Goal: Task Accomplishment & Management: Manage account settings

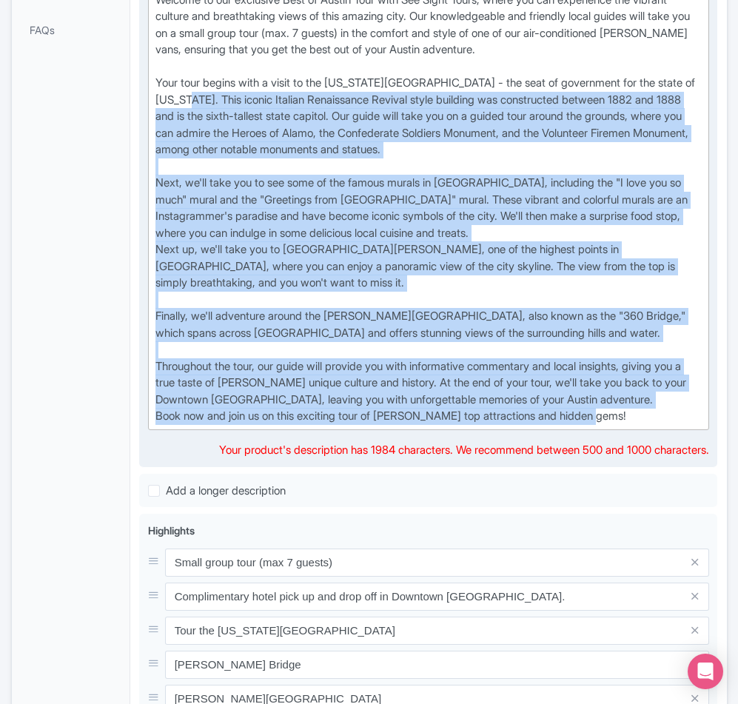
scroll to position [370, 0]
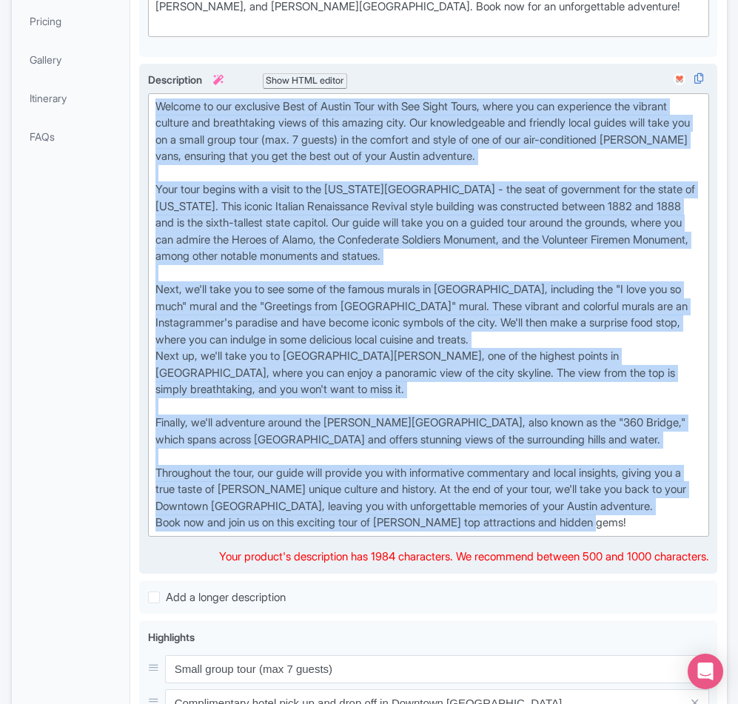
drag, startPoint x: 616, startPoint y: 356, endPoint x: 157, endPoint y: 161, distance: 498.7
click at [157, 161] on div "Welcome to our exclusive Best of Austin Tour with See Sight Tours, where you ca…" at bounding box center [428, 314] width 547 height 433
paste trix-editor "Experience the heart of [US_STATE] on See Sight Tours’ Best of Austin Tour, a 3…"
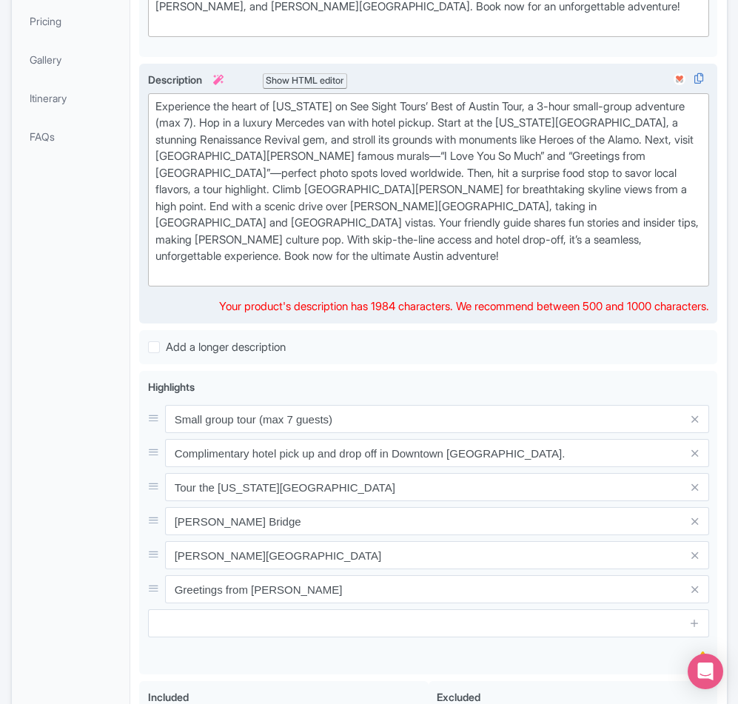
click at [357, 282] on div "Experience the heart of [US_STATE] on See Sight Tours’ Best of Austin Tour, a 3…" at bounding box center [428, 190] width 547 height 184
click at [459, 181] on div "Experience the heart of Texas on See Sight Tours’ Best of Austin Tour, a 3-hour…" at bounding box center [428, 190] width 547 height 184
click at [458, 179] on div "Experience the heart of Texas on See Sight Tours’ Best of Austin Tour, a 3-hour…" at bounding box center [428, 190] width 547 height 184
click at [200, 175] on div "Experience the heart of Texas on See Sight Tours’ Best of Austin Tour, a 3-hour…" at bounding box center [428, 190] width 547 height 184
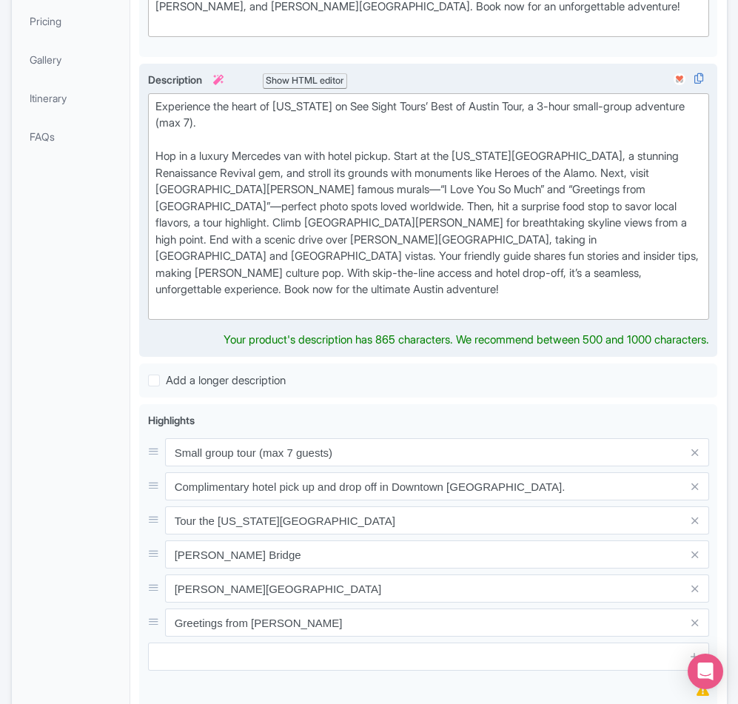
click at [561, 229] on div "Experience the heart of Texas on See Sight Tours’ Best of Austin Tour, a 3-hour…" at bounding box center [428, 206] width 547 height 217
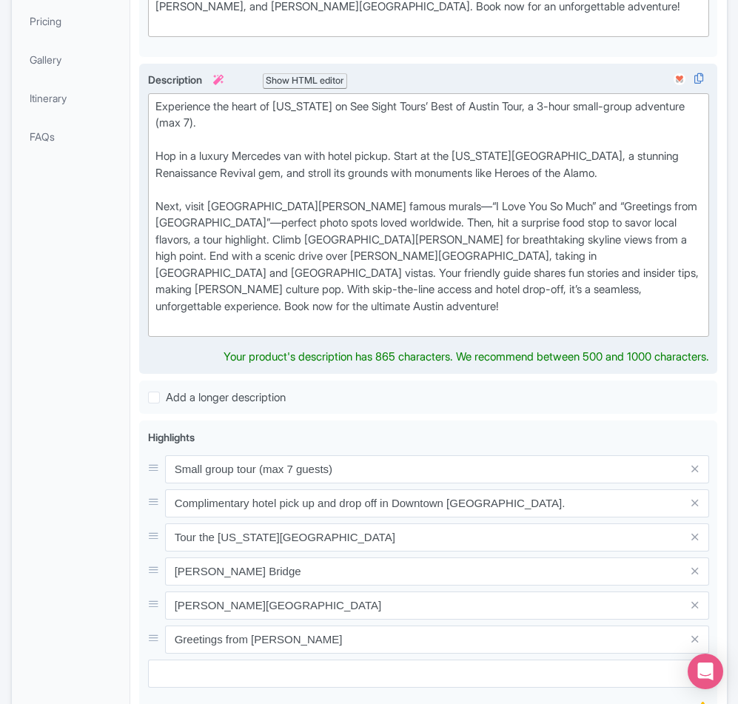
click at [282, 278] on div "Experience the heart of Texas on See Sight Tours’ Best of Austin Tour, a 3-hour…" at bounding box center [428, 214] width 547 height 233
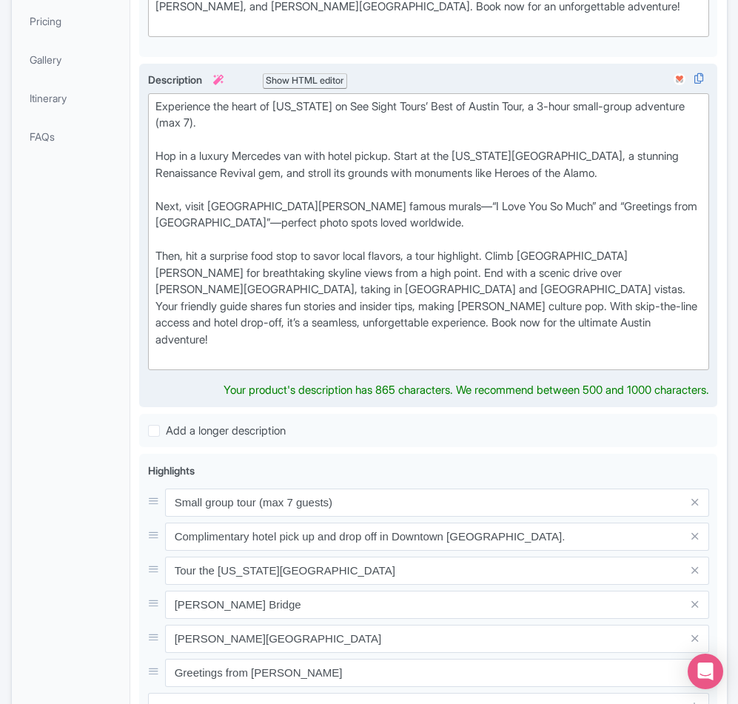
click at [394, 329] on div "Experience the heart of Texas on See Sight Tours’ Best of Austin Tour, a 3-hour…" at bounding box center [428, 231] width 547 height 266
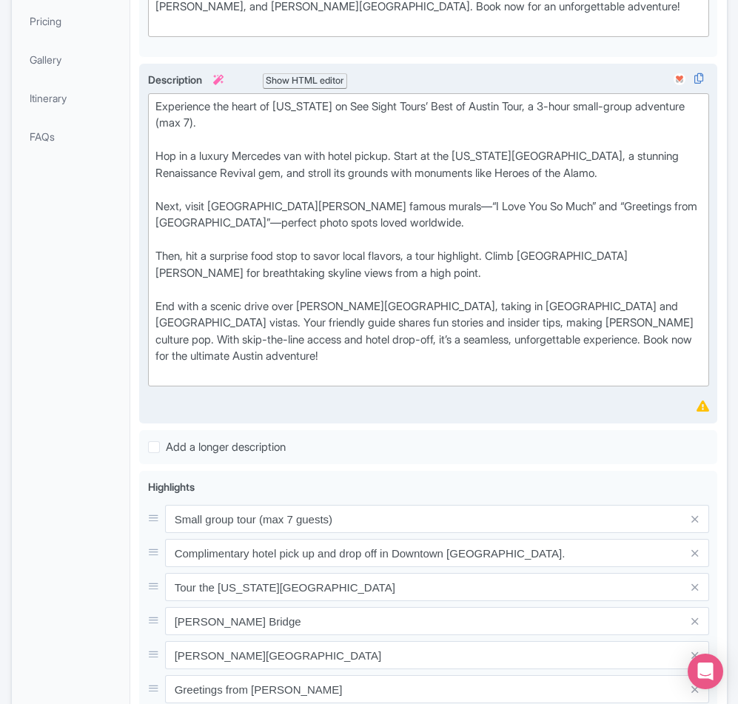
click at [175, 382] on div "Experience the heart of Texas on See Sight Tours’ Best of Austin Tour, a 3-hour…" at bounding box center [428, 239] width 547 height 283
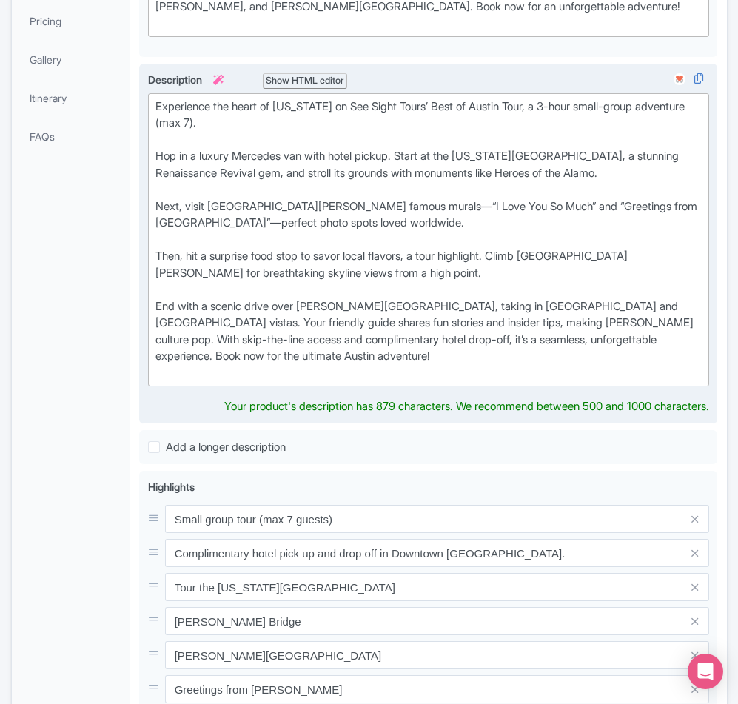
click at [286, 382] on div "Experience the heart of Texas on See Sight Tours’ Best of Austin Tour, a 3-hour…" at bounding box center [428, 239] width 547 height 283
click at [289, 382] on div "Experience the heart of Texas on See Sight Tours’ Best of Austin Tour, a 3-hour…" at bounding box center [428, 239] width 547 height 283
type trix-editor "<div>Experience the heart of Texas on See Sight Tours’ Best of Austin Tour, a 3…"
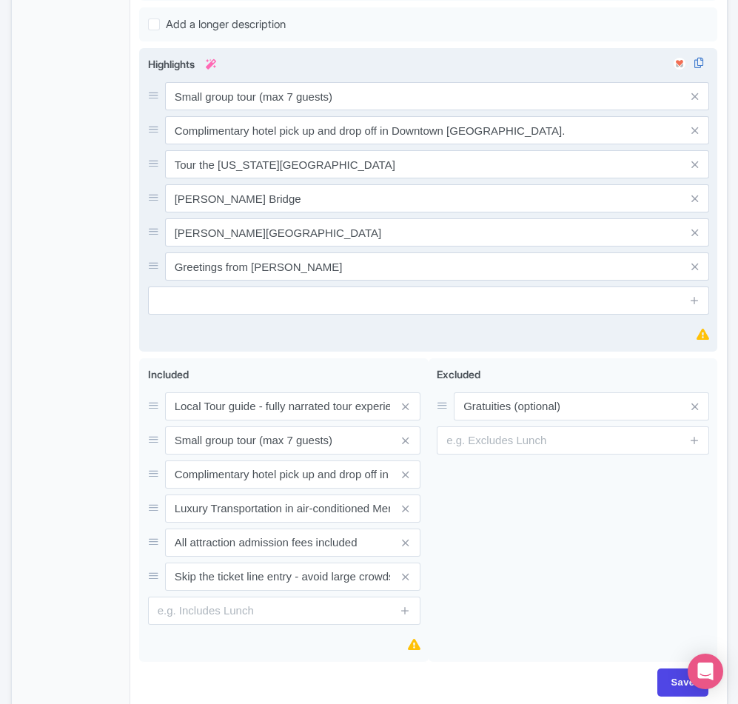
scroll to position [814, 0]
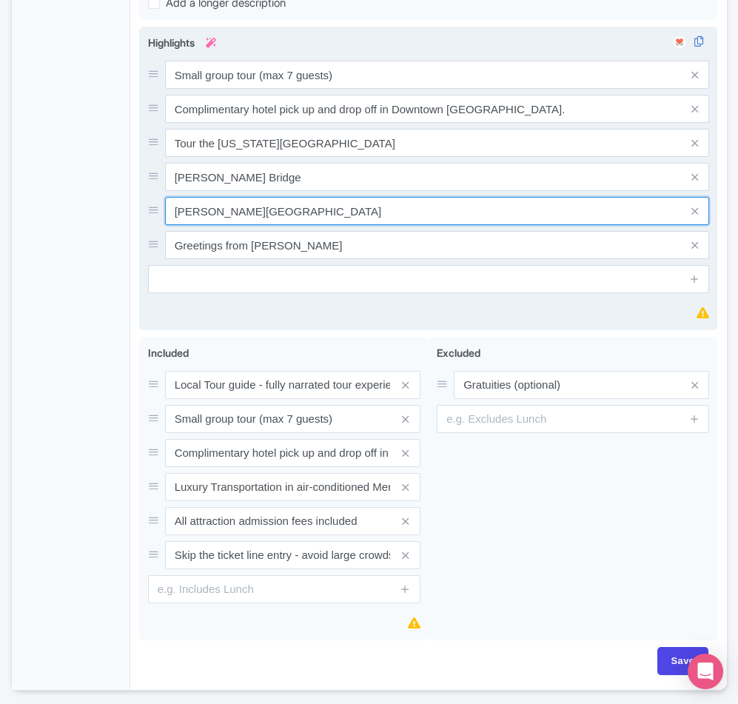
click at [261, 89] on input "Barton Springs" at bounding box center [437, 75] width 545 height 28
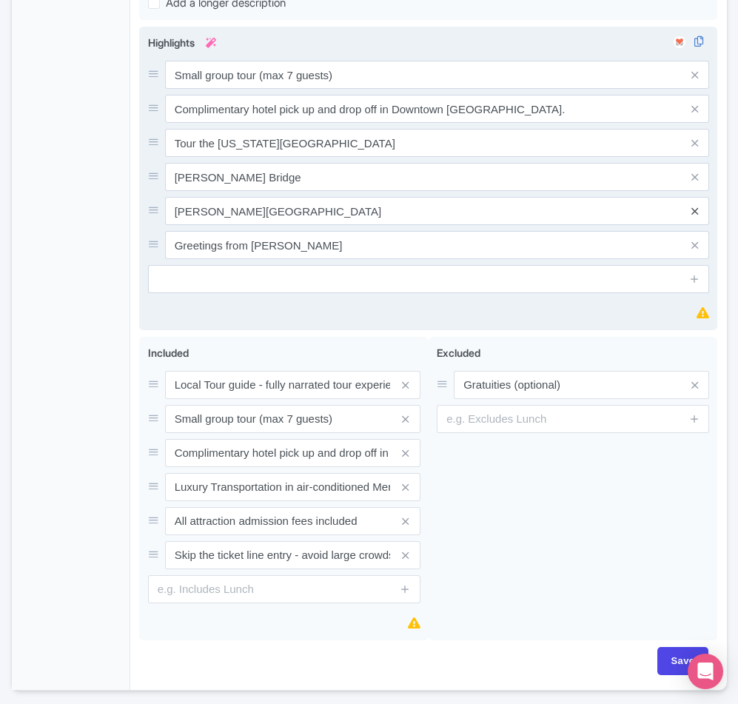
click at [691, 217] on icon at bounding box center [694, 211] width 7 height 11
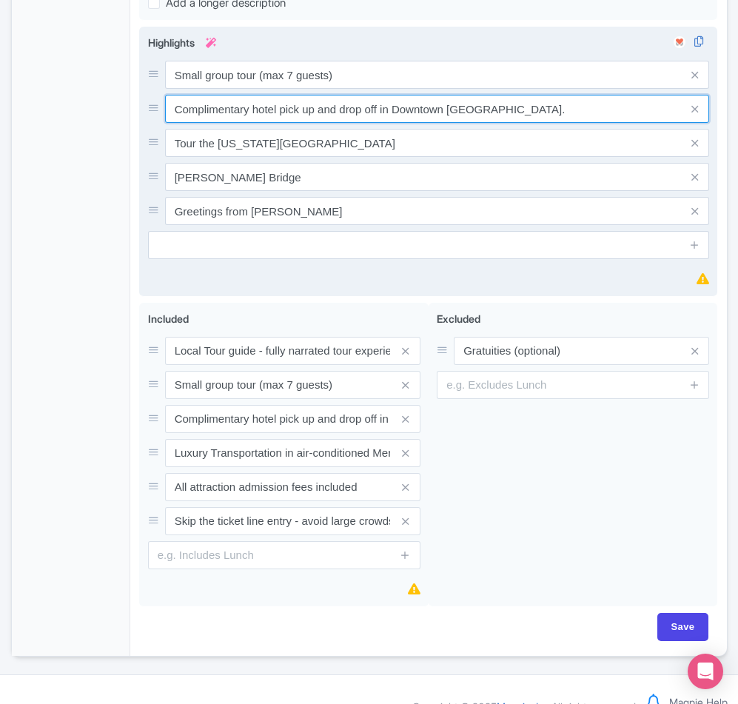
drag, startPoint x: 485, startPoint y: 168, endPoint x: 443, endPoint y: 161, distance: 42.0
click at [443, 89] on input "Complimentary hotel pick up and drop off in Downtown Austin." at bounding box center [437, 75] width 545 height 28
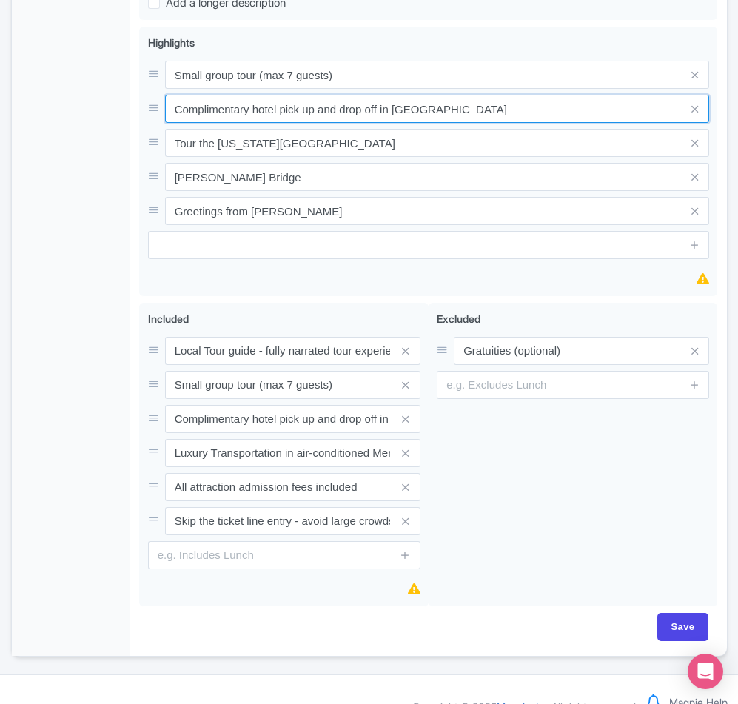
drag, startPoint x: 446, startPoint y: 166, endPoint x: 62, endPoint y: 158, distance: 384.2
click at [62, 158] on div "General Booking Info Locations Settings Pricing Gallery Itinerary FAQs The Best…" at bounding box center [369, 25] width 715 height 1261
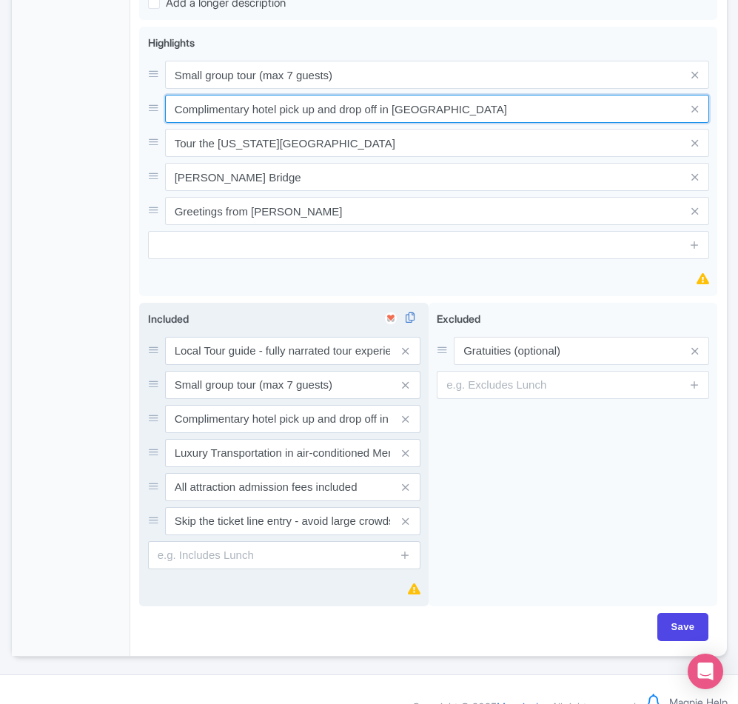
type input "Complimentary hotel pick up and drop off in Downtown"
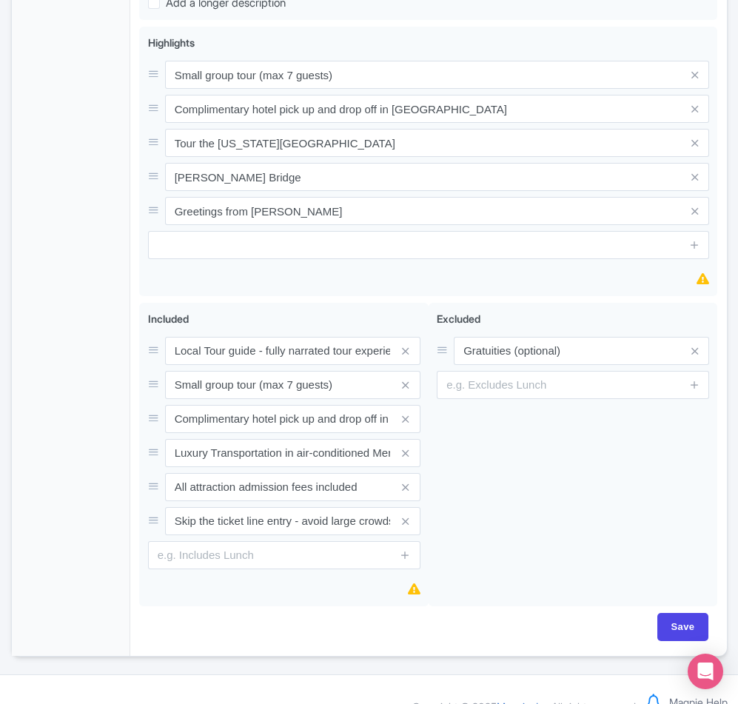
click at [100, 181] on div "General Booking Info Locations Settings Pricing Gallery Itinerary FAQs" at bounding box center [71, 30] width 119 height 1252
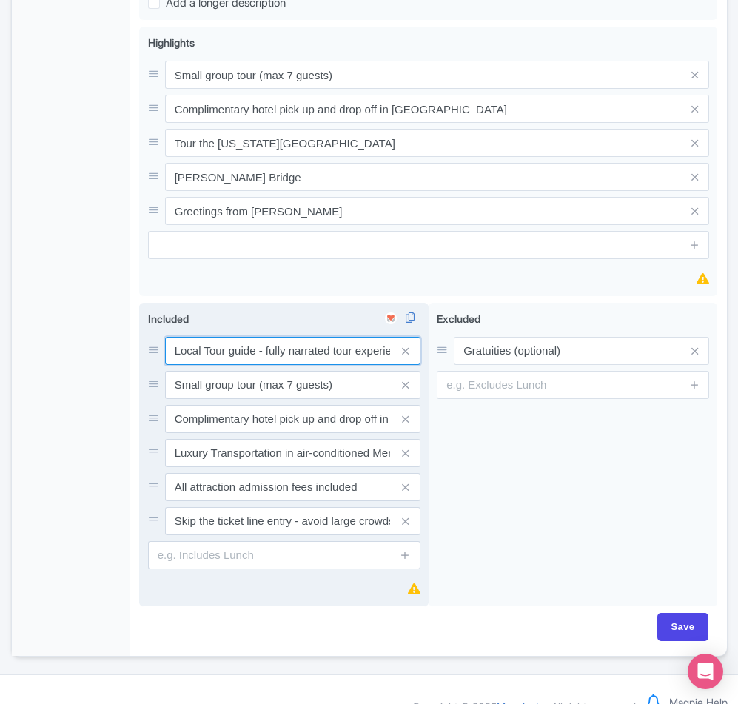
click at [348, 365] on input "Local Tour guide - fully narrated tour experience" at bounding box center [292, 351] width 255 height 28
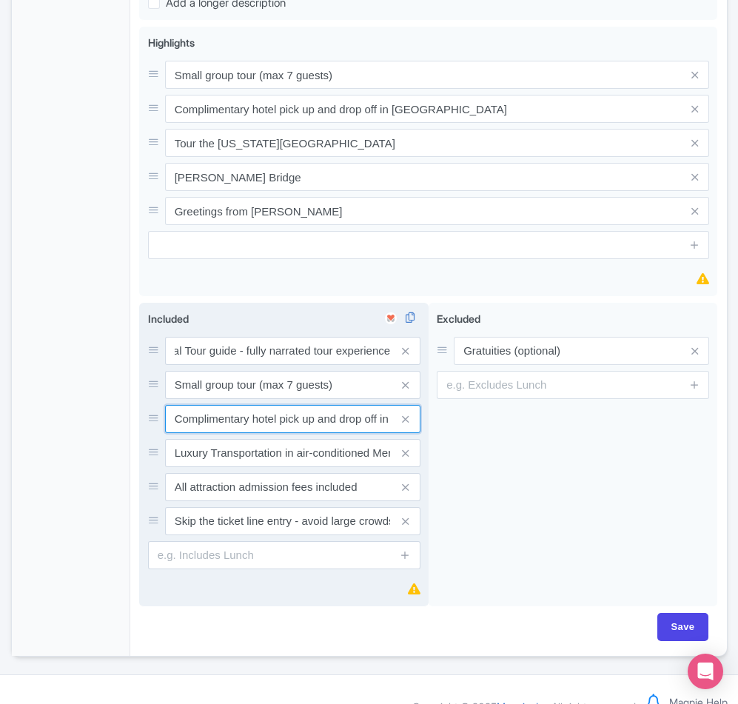
click at [312, 365] on input "Complimentary hotel pick up and drop off in Downtown Austin." at bounding box center [292, 351] width 255 height 28
type input "Complimentary hotel pick up and drop off in Downtown Austin"
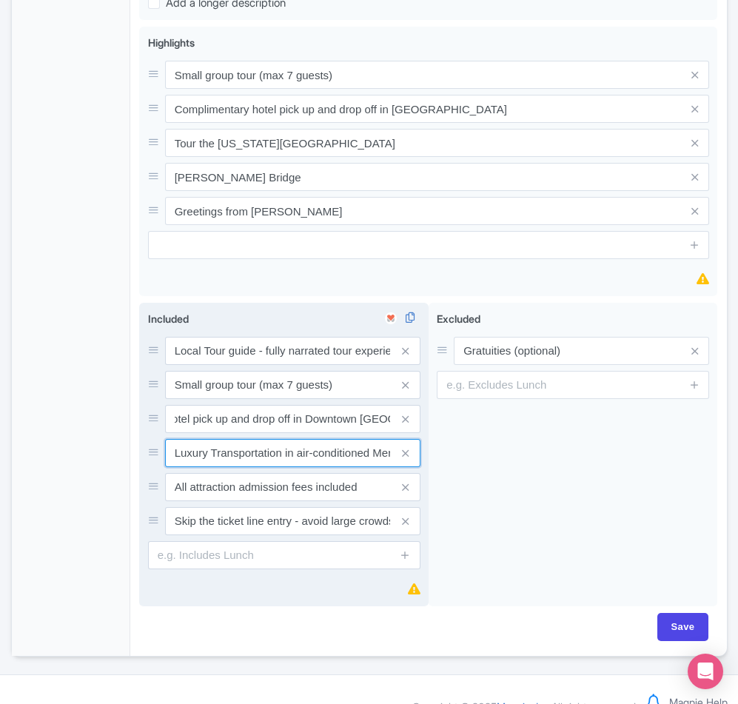
click at [299, 365] on input "Luxury Transportation in air-conditioned Mercedes Metris van" at bounding box center [292, 351] width 255 height 28
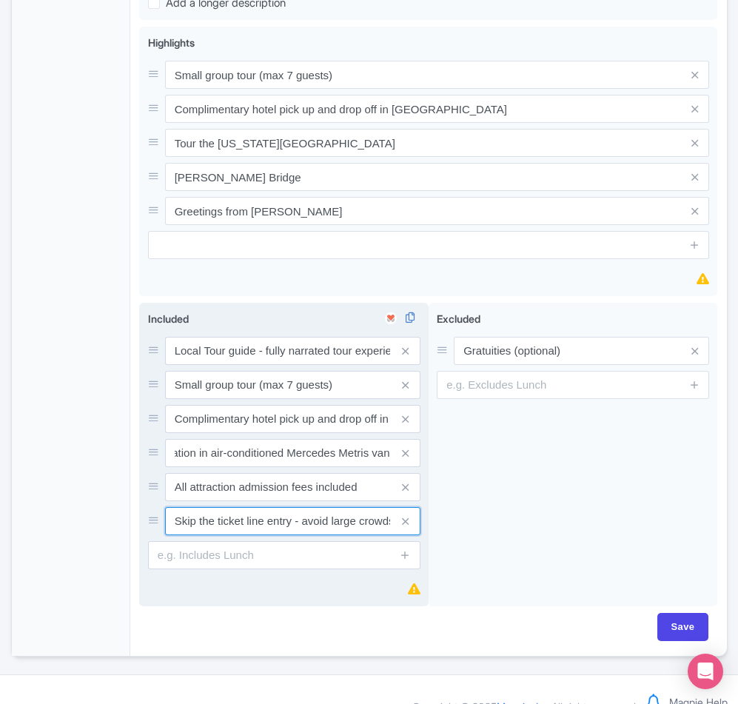
scroll to position [0, 0]
click at [235, 365] on input "Skip the ticket line entry - avoid large crowds and wait times" at bounding box center [292, 351] width 255 height 28
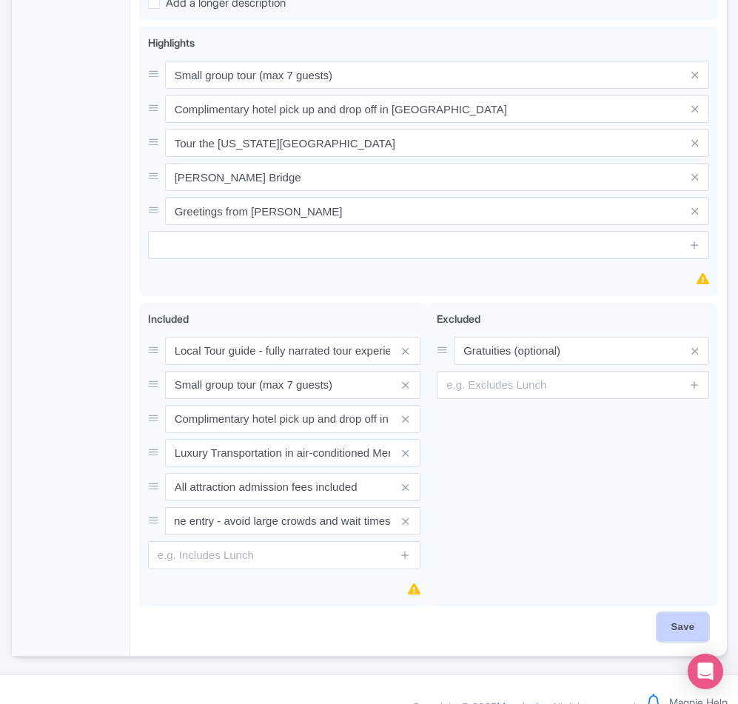
click at [665, 641] on input "Save" at bounding box center [683, 627] width 52 height 28
type input "Saving..."
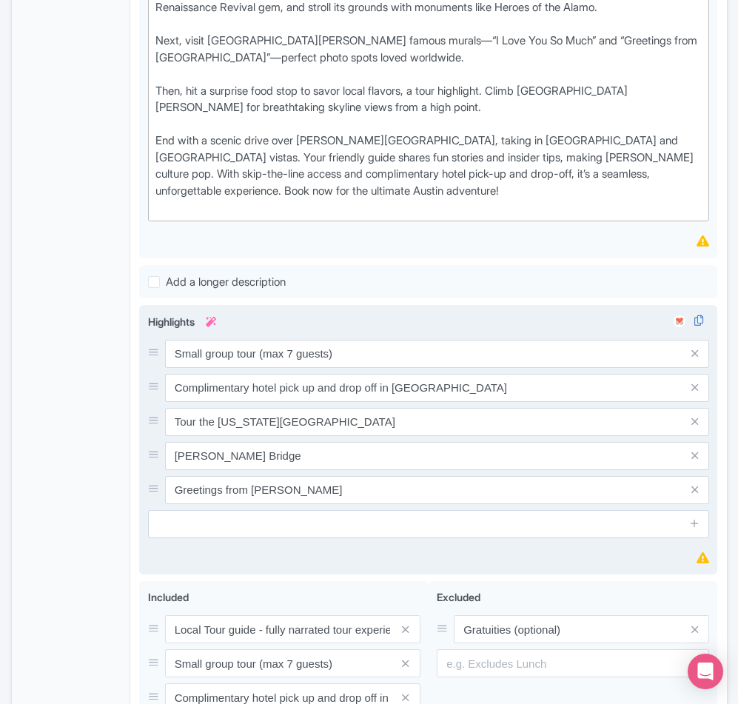
scroll to position [596, 0]
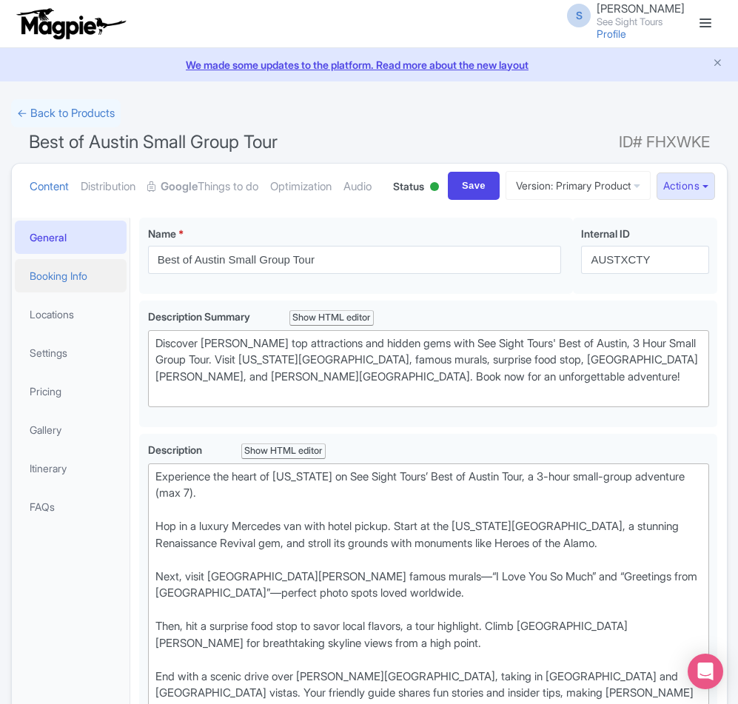
click at [58, 292] on link "Booking Info" at bounding box center [71, 275] width 112 height 33
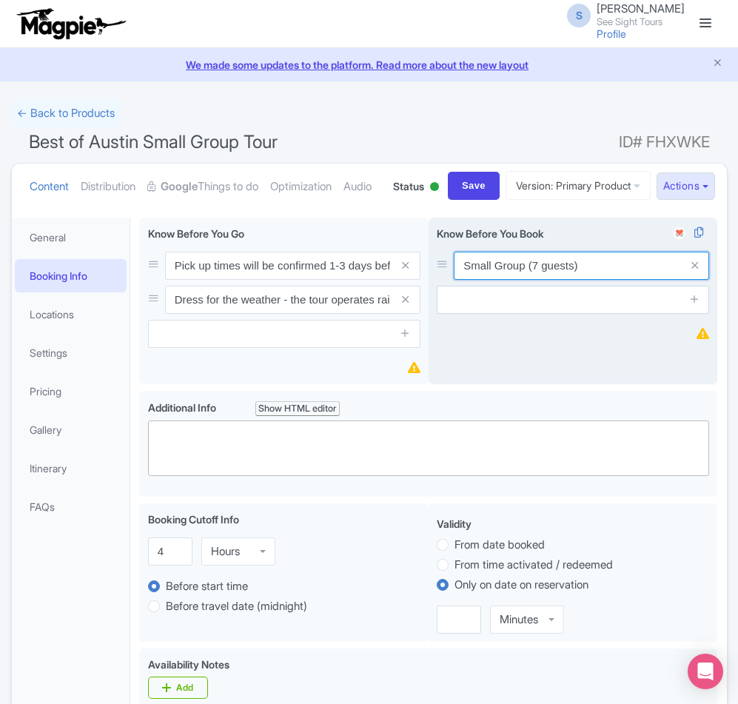
click at [462, 280] on input "Small Group (7 guests)" at bounding box center [581, 266] width 255 height 28
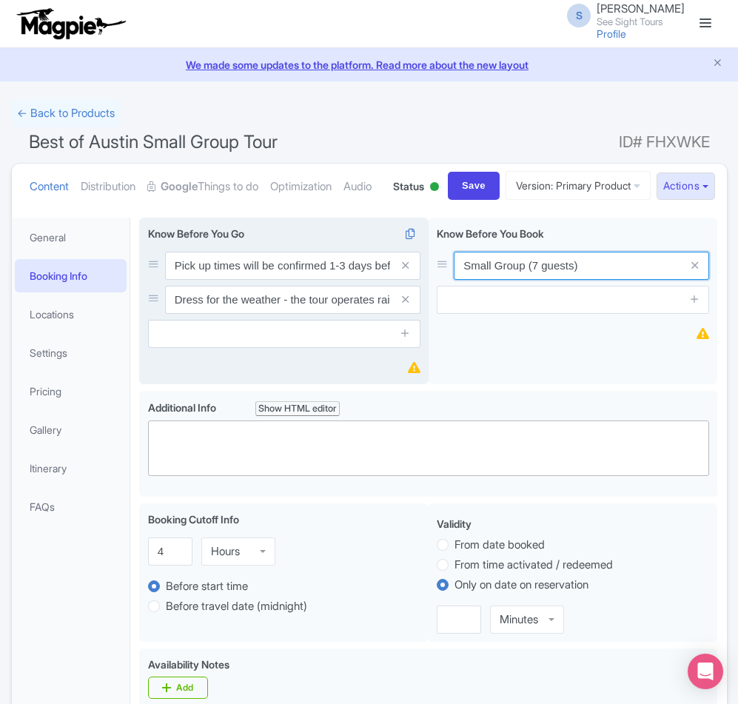
paste input "Pick-up times will be confirmed 1-3 days prior to your tour."
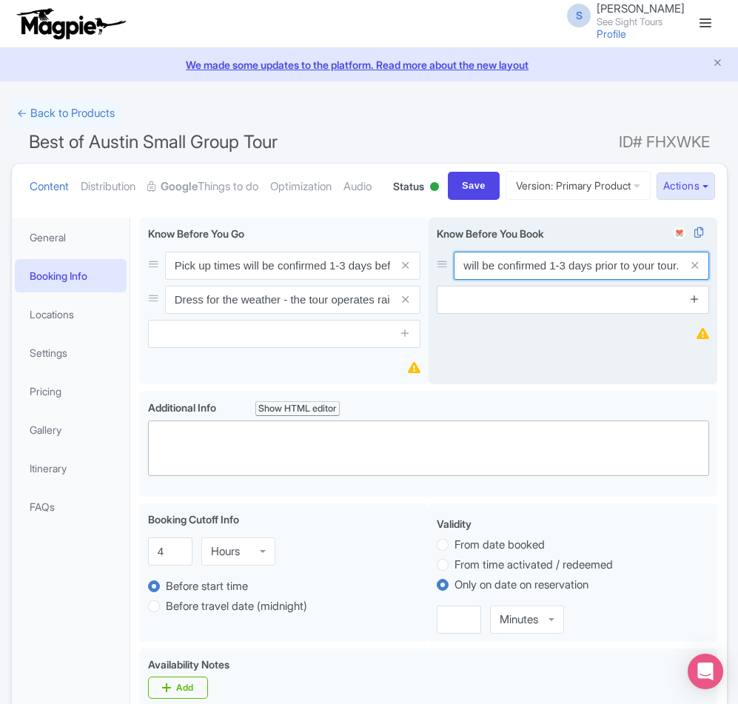
type input "Pick-up times will be confirmed 1-3 days prior to your tour."
click at [694, 304] on icon at bounding box center [694, 298] width 11 height 11
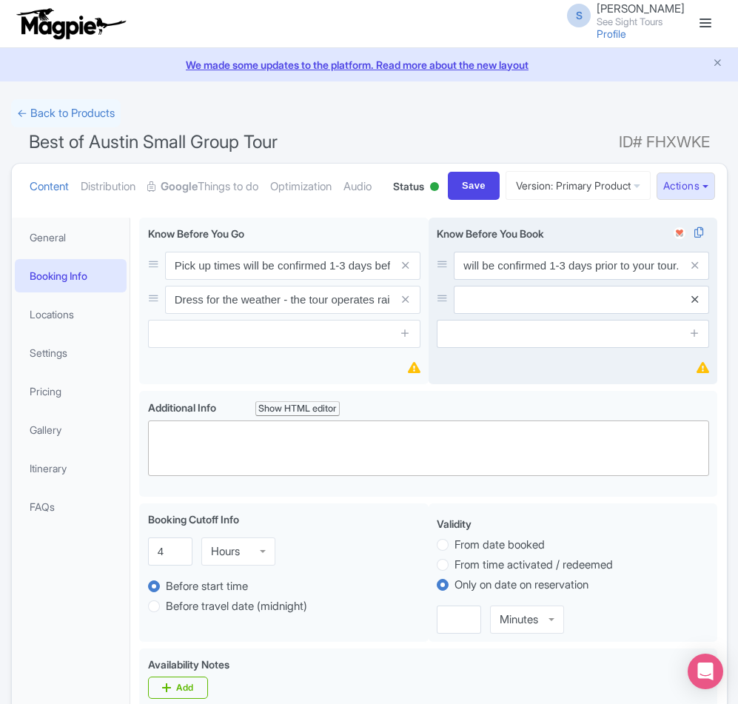
scroll to position [0, 0]
click at [471, 280] on input "text" at bounding box center [581, 266] width 255 height 28
paste input "If you cannot access email or phone, please be in the lobby 30 minutes before d…"
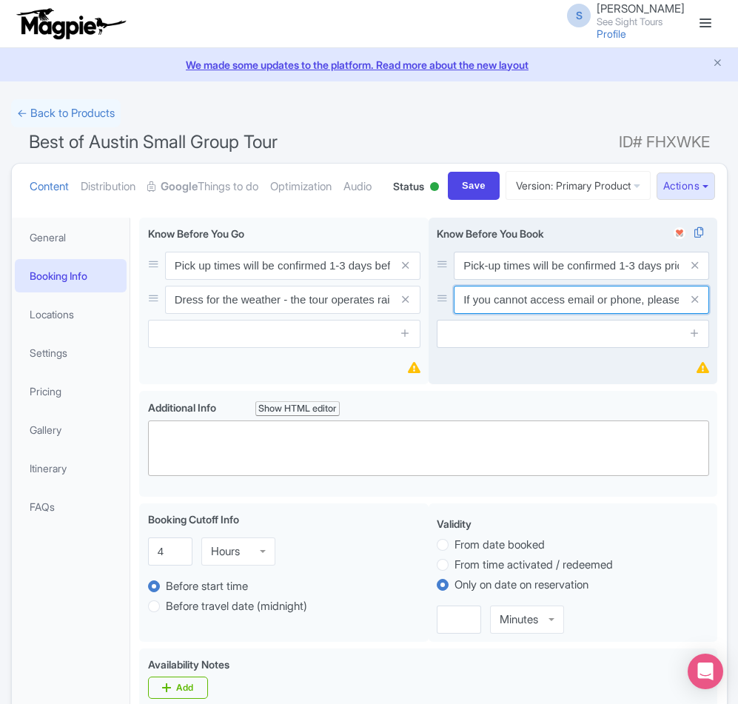
scroll to position [0, 222]
type input "If you cannot access email or phone, please be in the lobby 30 minutes before d…"
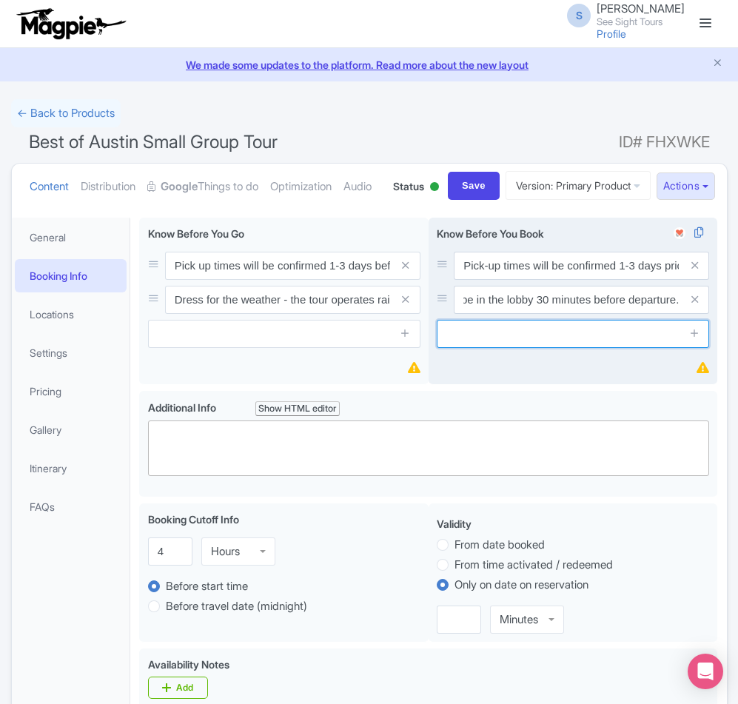
click at [605, 348] on input "text" at bounding box center [573, 334] width 272 height 28
click at [465, 348] on input "text" at bounding box center [573, 334] width 272 height 28
paste input "A pick-up location is required for all guests."
type input "A pick-up location is required for all guests."
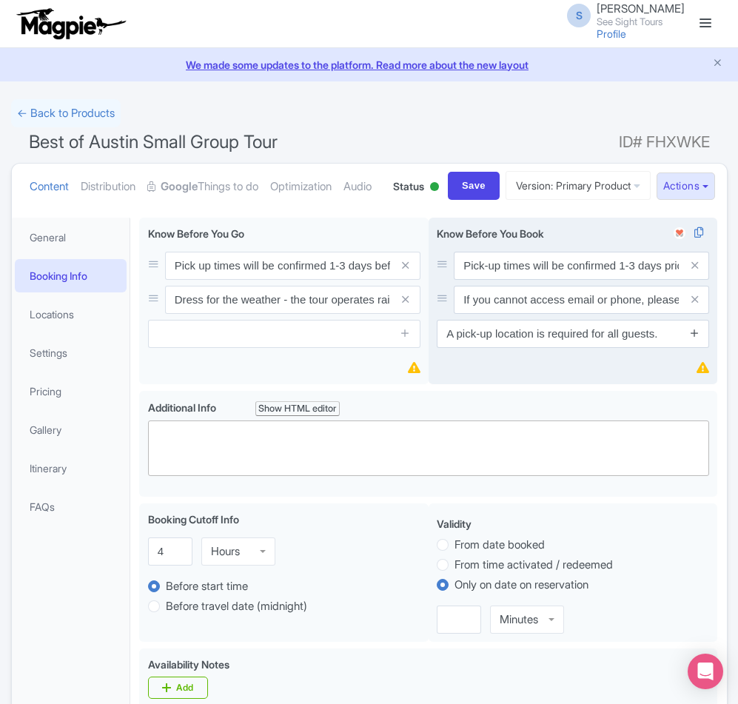
click at [694, 338] on icon at bounding box center [694, 332] width 11 height 11
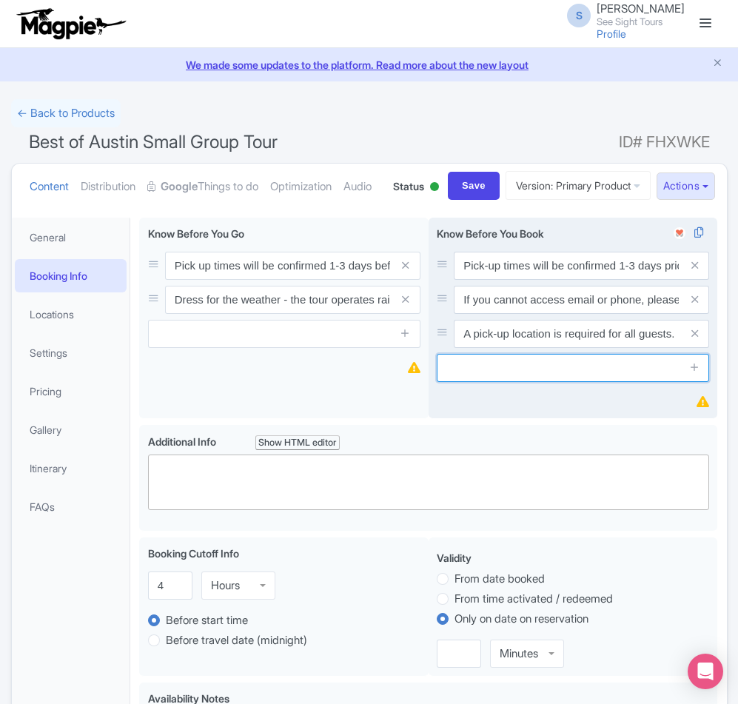
drag, startPoint x: 411, startPoint y: 425, endPoint x: 445, endPoint y: 426, distance: 34.1
click at [445, 382] on input "text" at bounding box center [573, 368] width 272 height 28
paste input "The name of the lead traveler is required for all bookings."
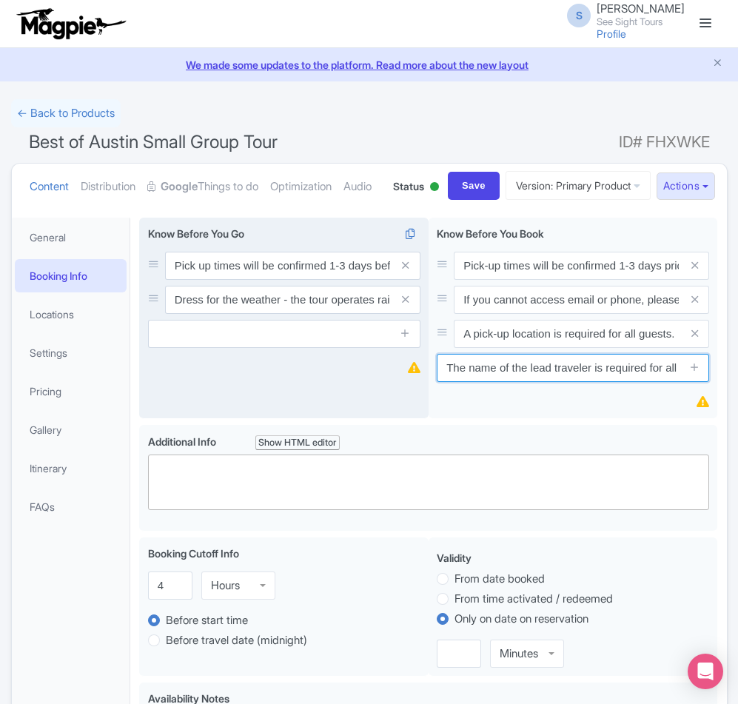
scroll to position [0, 48]
type input "The name of the lead traveler is required for all bookings."
drag, startPoint x: 271, startPoint y: 472, endPoint x: 243, endPoint y: 451, distance: 34.3
click at [270, 420] on div "Pick up times will be confirmed 1-3 days before your tour. If you do not have a…" at bounding box center [283, 319] width 289 height 202
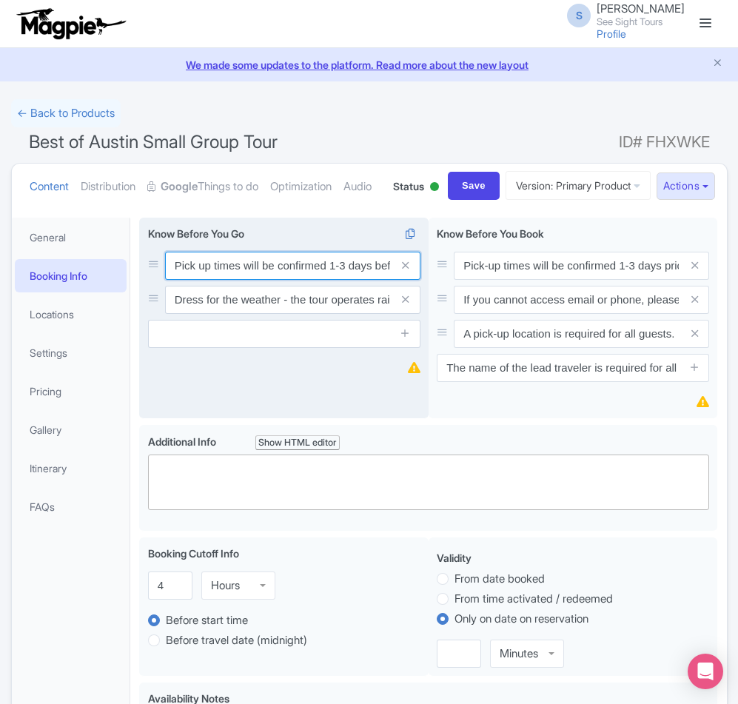
click at [209, 280] on input "Pick up times will be confirmed 1-3 days before your tour. If you do not have a…" at bounding box center [292, 266] width 255 height 28
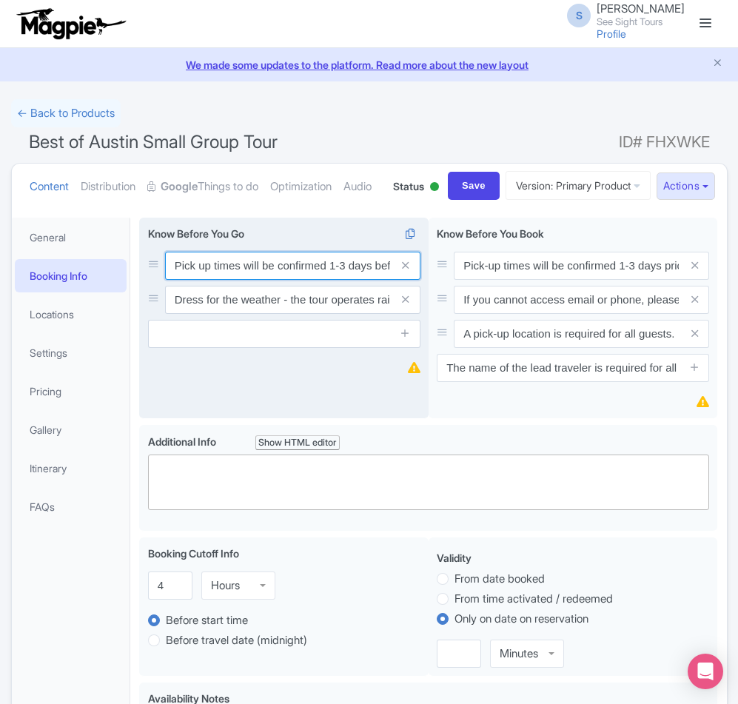
paste input "Maximum group size is 7 peopl"
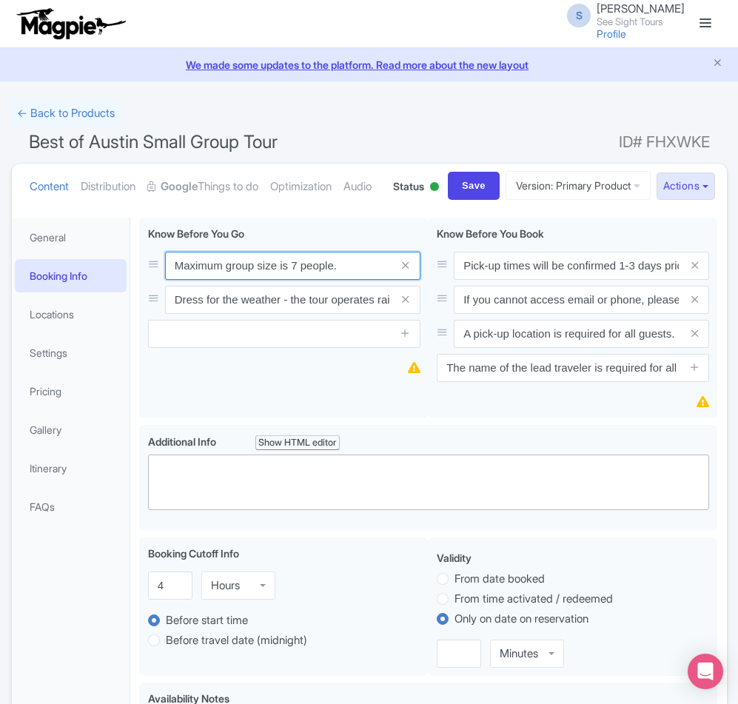
type input "Maximum group size is 7 people."
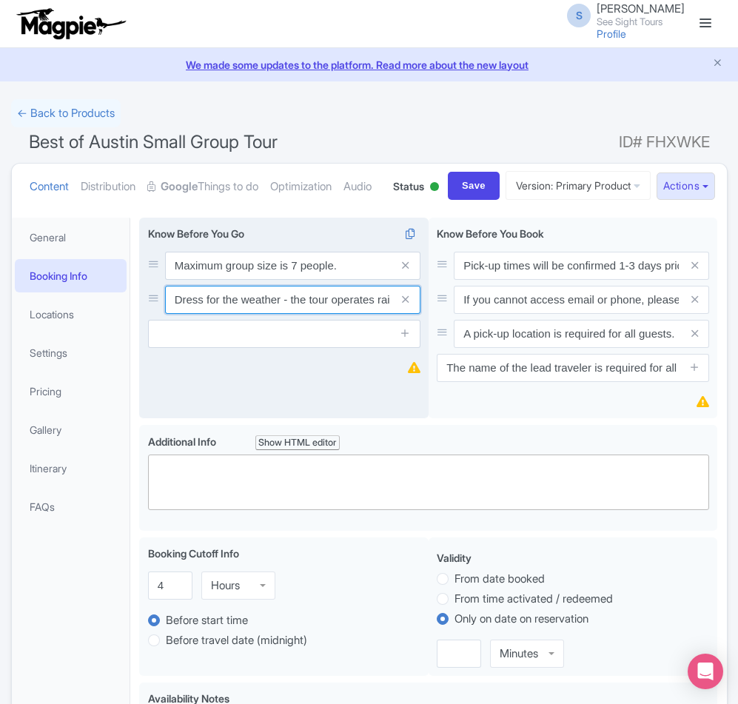
click at [205, 280] on input "Dress for the weather - the tour operates rain or shine. Comfortable footwear i…" at bounding box center [292, 266] width 255 height 28
paste input "Comfortable footwear is recommended."
type input "Comfortable footwear is recommended."
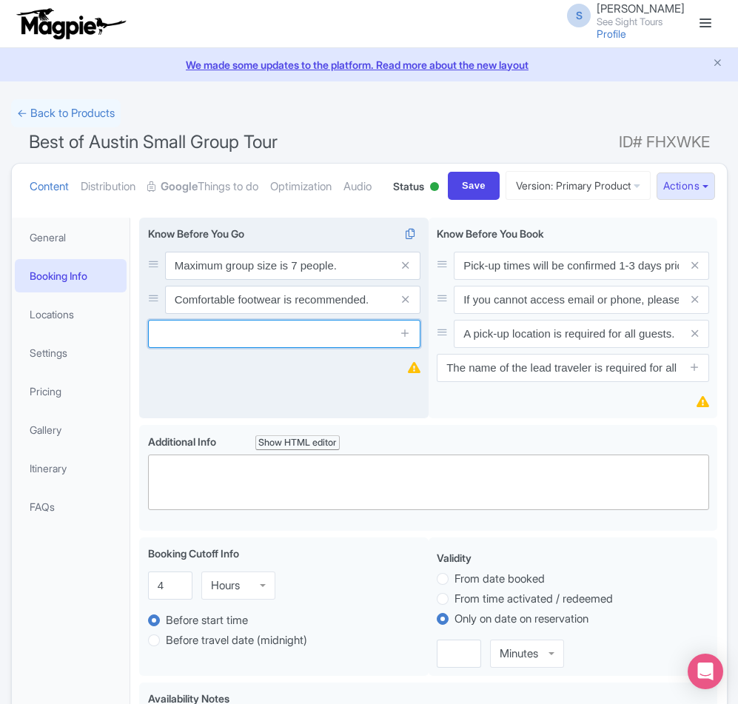
click at [201, 348] on input "text" at bounding box center [284, 334] width 272 height 28
type input "The exact length of time for the tour may vary slightly based on traffic and se…"
click at [307, 348] on input "The exact length of time for the tour may vary slightly based on traffic and se…" at bounding box center [284, 334] width 272 height 28
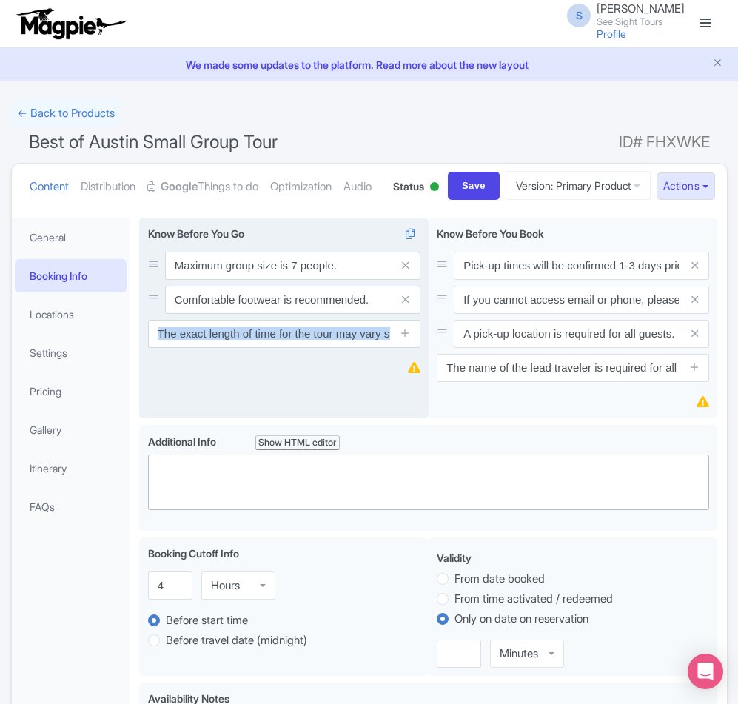
scroll to position [0, 11]
drag, startPoint x: 391, startPoint y: 394, endPoint x: 245, endPoint y: 391, distance: 145.8
click at [278, 348] on div "The exact length of time for the tour may vary slightly based on traffic and se…" at bounding box center [284, 334] width 272 height 28
click at [174, 348] on input "The exact length of time for the tour may vary slightly based on traffic and se…" at bounding box center [284, 334] width 272 height 28
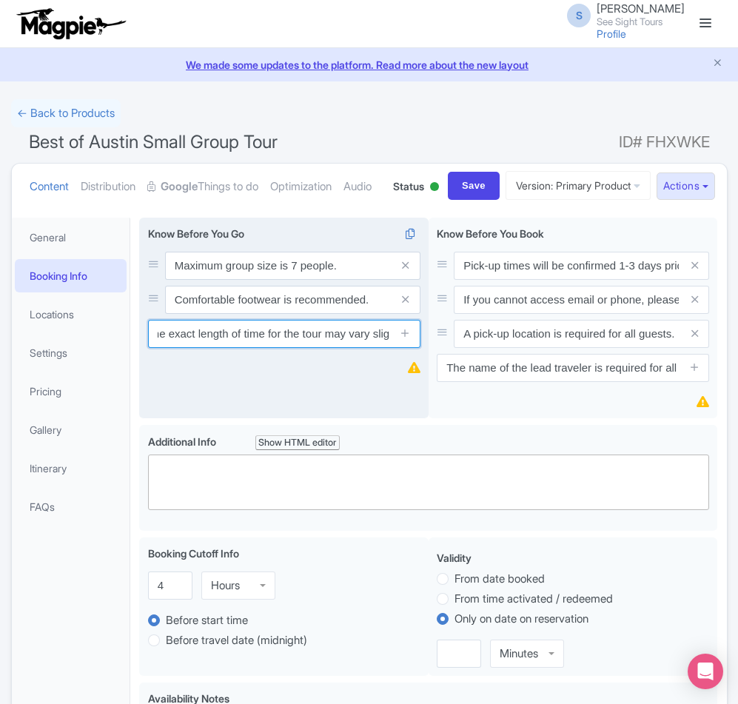
click at [173, 348] on input "The exact length of time for the tour may vary slightly based on traffic and se…" at bounding box center [284, 334] width 272 height 28
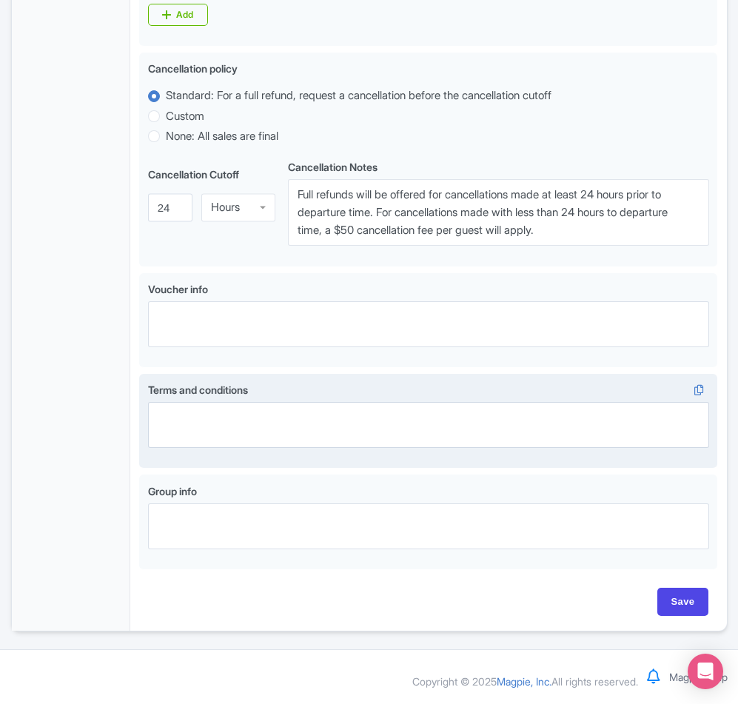
scroll to position [762, 0]
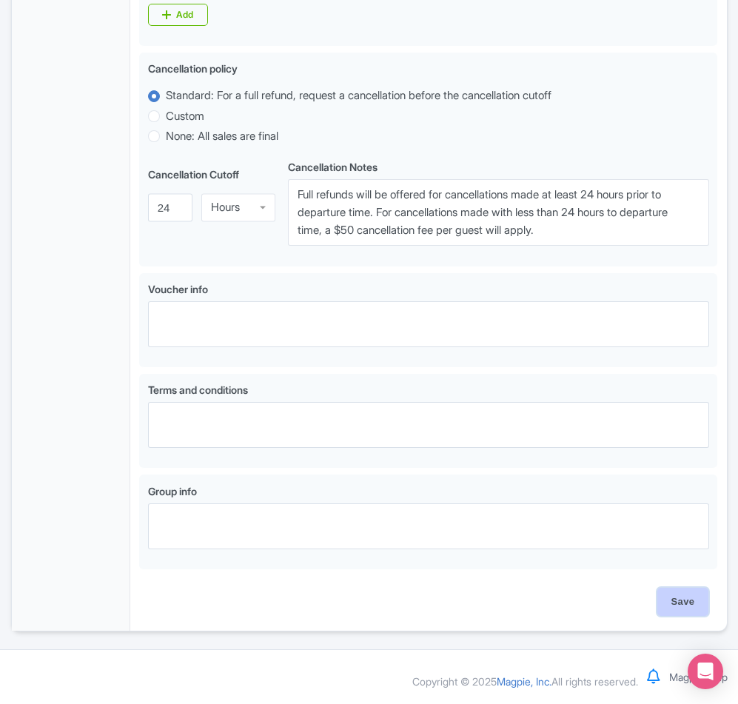
click at [695, 599] on input "Save" at bounding box center [683, 602] width 52 height 28
type input "Saving..."
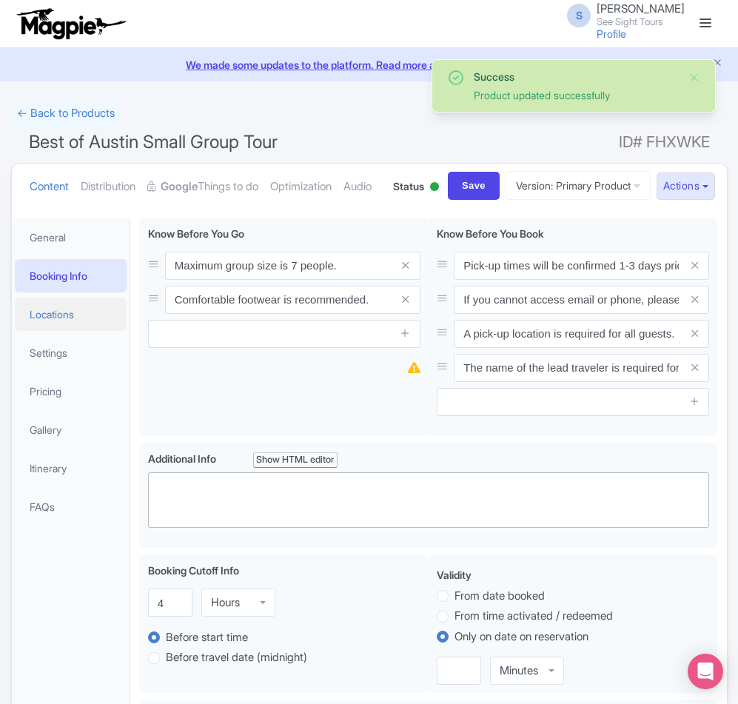
click at [58, 331] on link "Locations" at bounding box center [71, 313] width 112 height 33
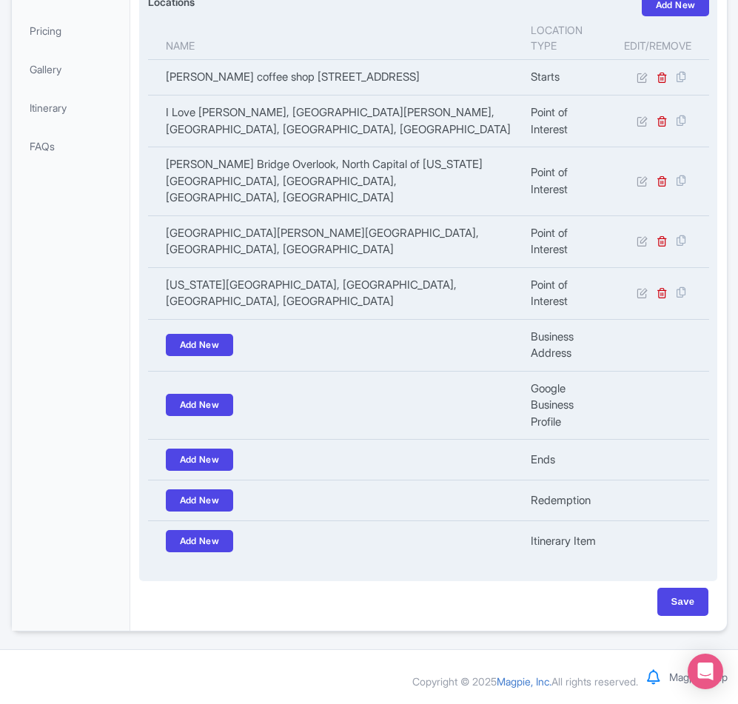
scroll to position [417, 0]
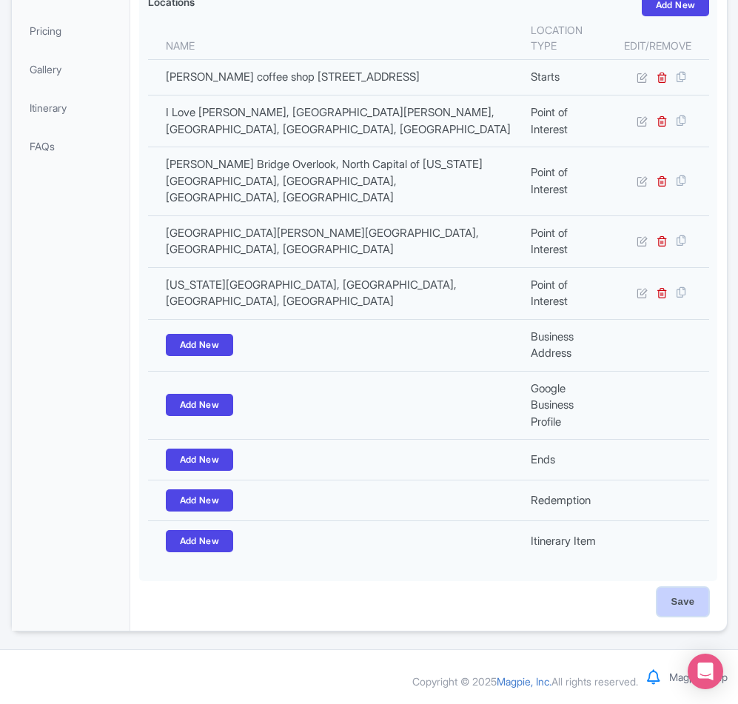
click at [689, 603] on input "Save" at bounding box center [683, 602] width 52 height 28
type input "Saving..."
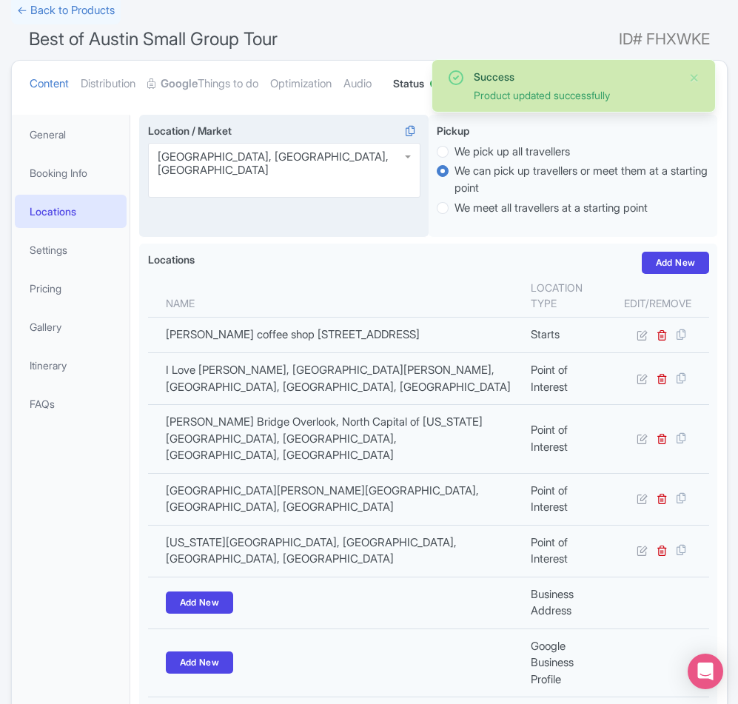
scroll to position [52, 0]
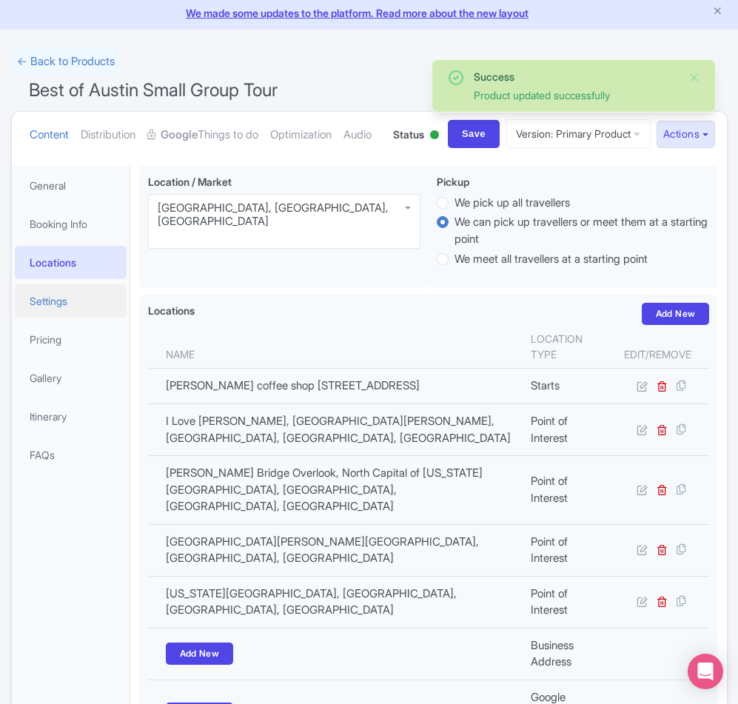
click at [77, 317] on link "Settings" at bounding box center [71, 300] width 112 height 33
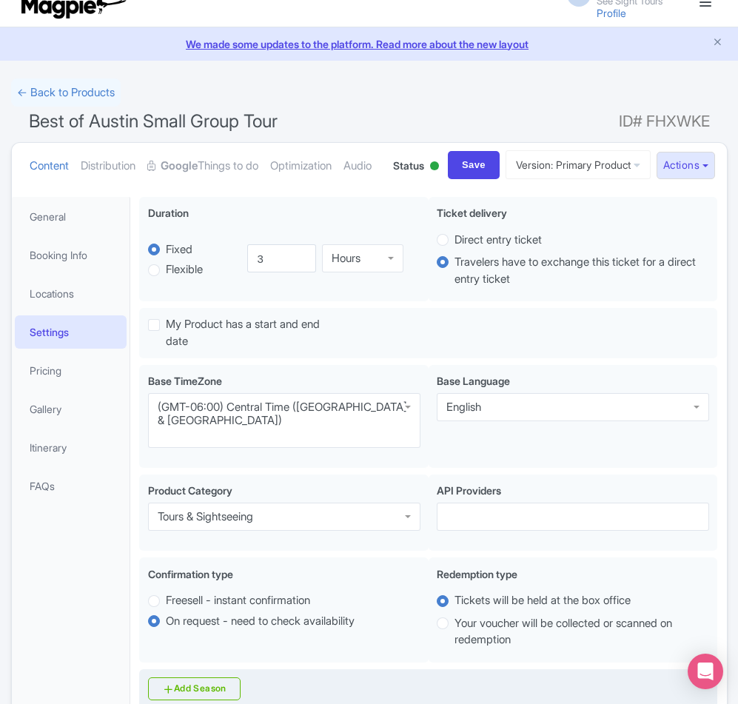
scroll to position [444, 0]
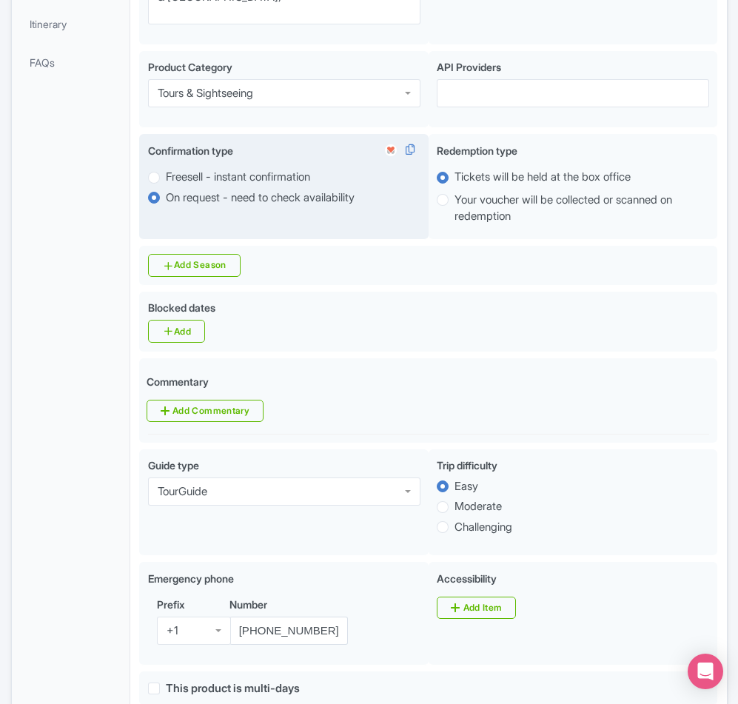
drag, startPoint x: 332, startPoint y: 209, endPoint x: 172, endPoint y: 212, distance: 159.9
click at [172, 186] on label "Freesell - instant confirmation" at bounding box center [284, 177] width 272 height 17
click at [172, 184] on input "Freesell - instant confirmation" at bounding box center [173, 176] width 15 height 15
radio input "true"
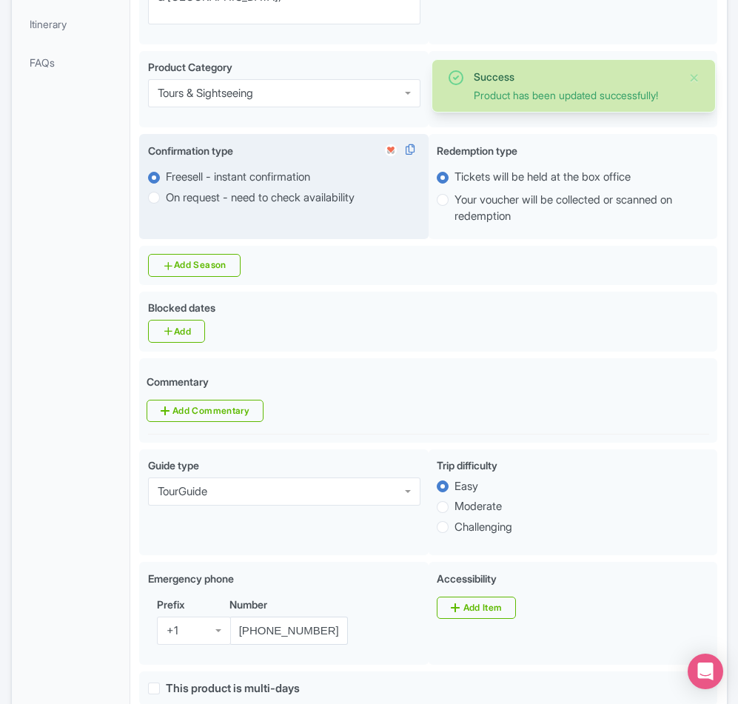
click at [166, 206] on label "On request - need to check availability" at bounding box center [260, 197] width 189 height 17
click at [166, 204] on input "On request - need to check availability" at bounding box center [173, 196] width 15 height 15
radio input "true"
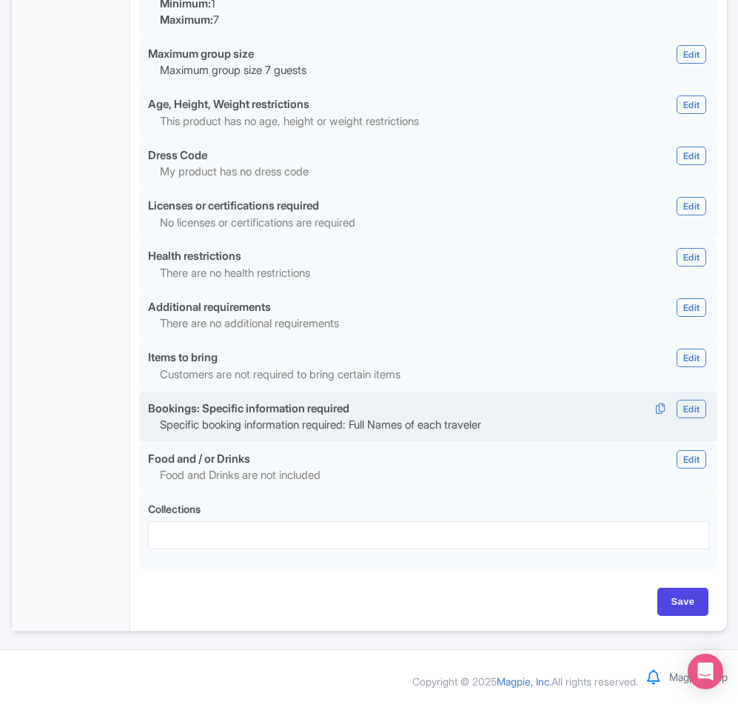
scroll to position [1278, 0]
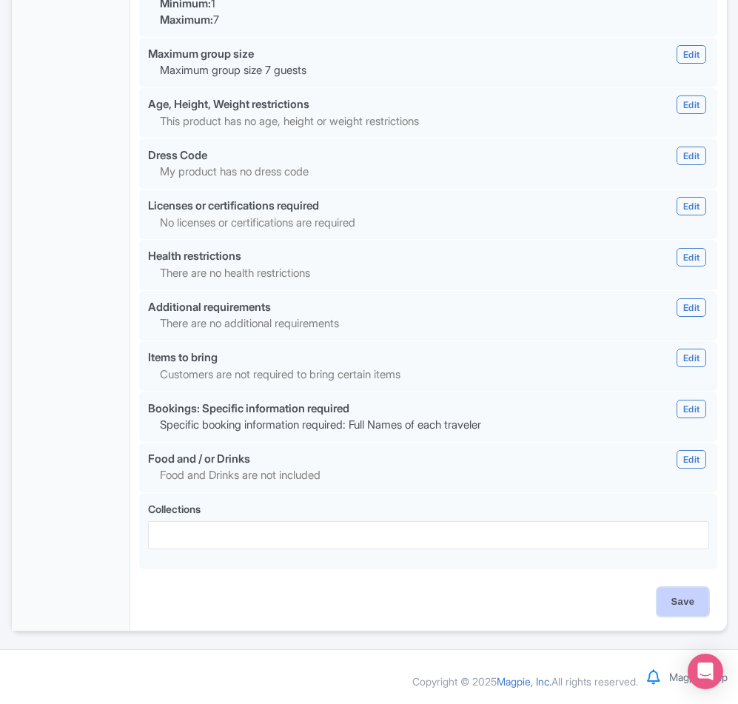
click at [677, 602] on input "Save" at bounding box center [683, 602] width 52 height 28
type input "Update Product"
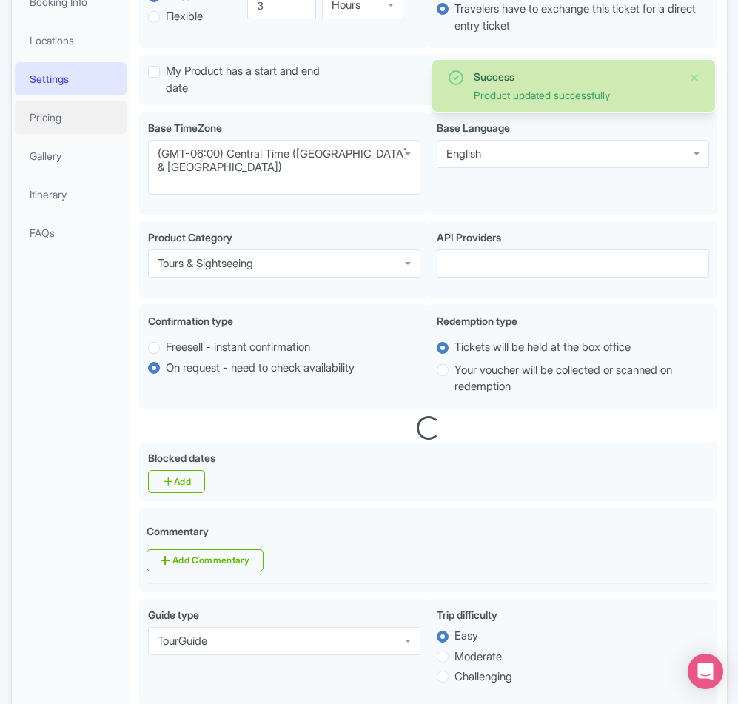
click at [50, 134] on link "Pricing" at bounding box center [71, 117] width 112 height 33
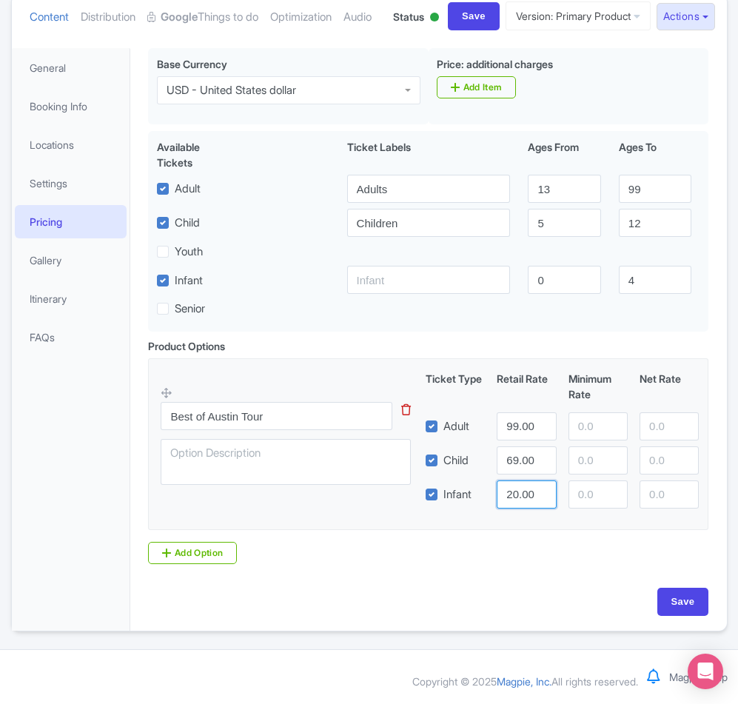
click at [517, 495] on input "20.00" at bounding box center [526, 494] width 59 height 28
type input "12.00"
click at [702, 606] on input "Save" at bounding box center [683, 602] width 52 height 28
type input "Saving..."
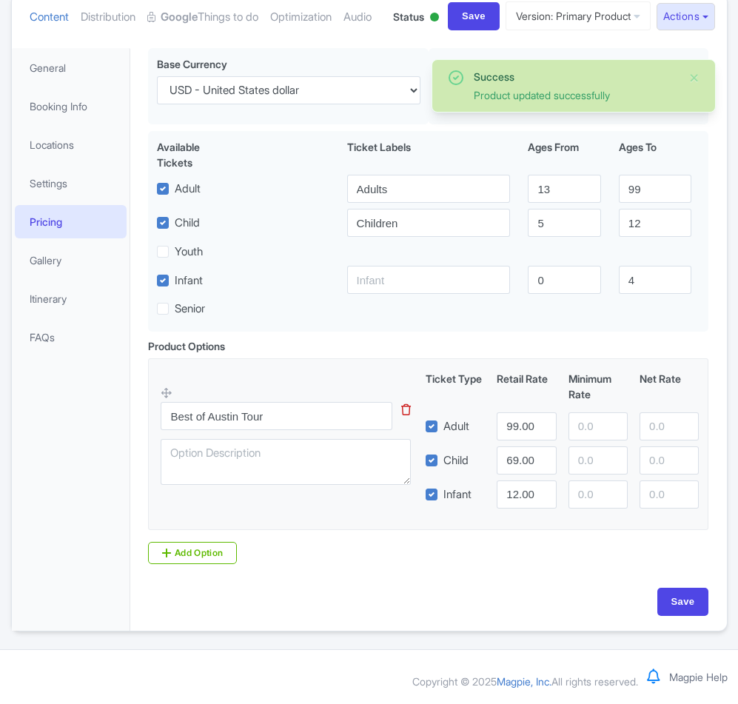
scroll to position [226, 0]
drag, startPoint x: 263, startPoint y: 420, endPoint x: 164, endPoint y: 424, distance: 98.5
click at [164, 424] on input "Best of Austin Tour" at bounding box center [277, 416] width 232 height 28
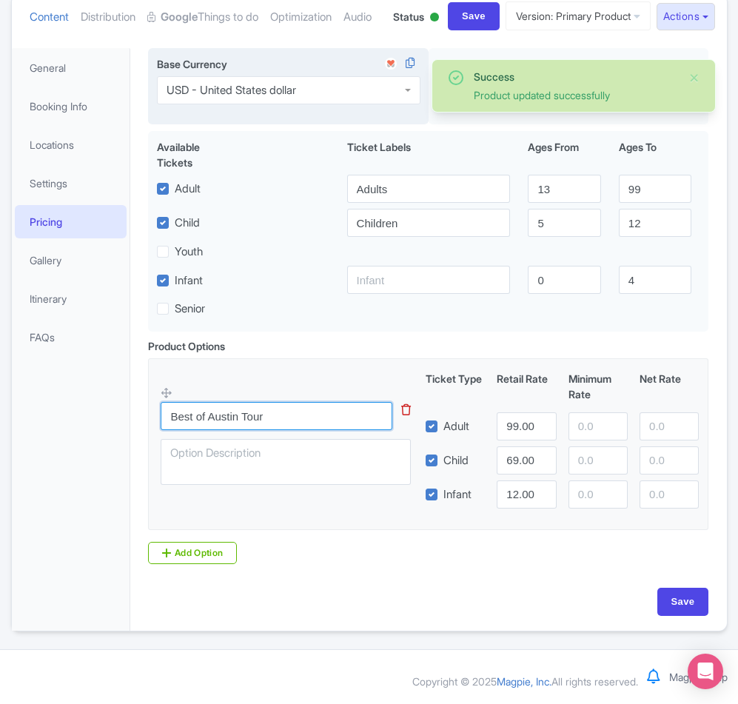
scroll to position [0, 0]
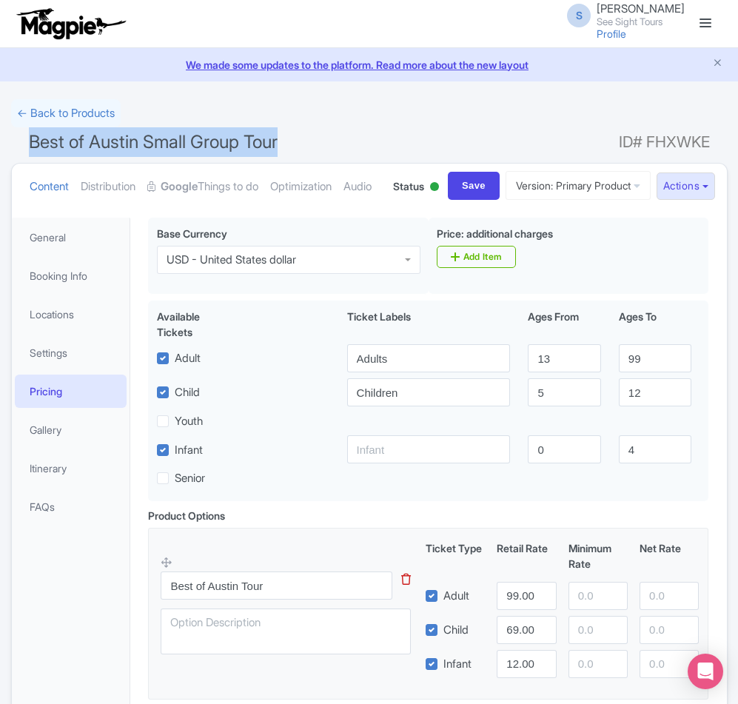
drag, startPoint x: 283, startPoint y: 144, endPoint x: 27, endPoint y: 148, distance: 256.1
click at [27, 148] on h1 "Best of Austin Small Group Tour ID# FHXWKE" at bounding box center [369, 145] width 716 height 36
copy span "Best of Austin Small Group Tour"
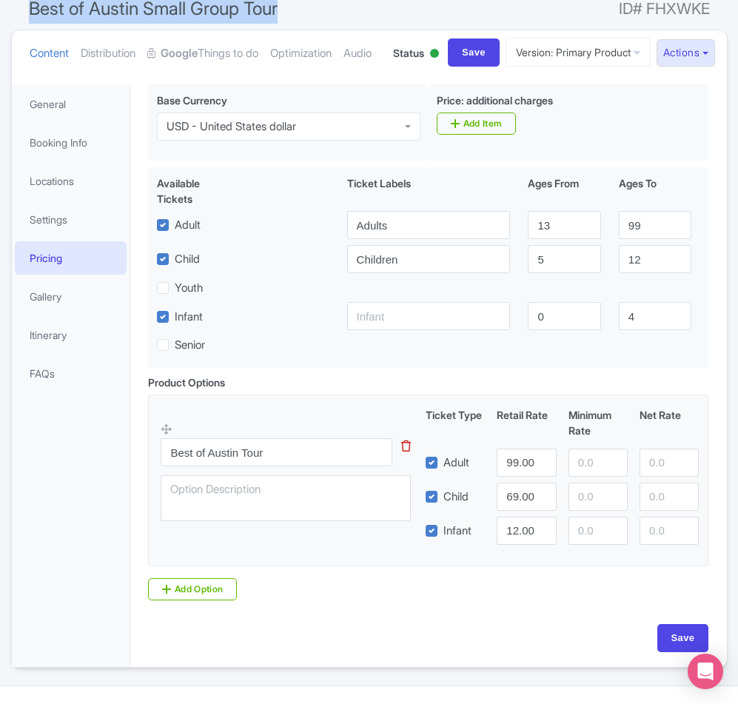
scroll to position [226, 0]
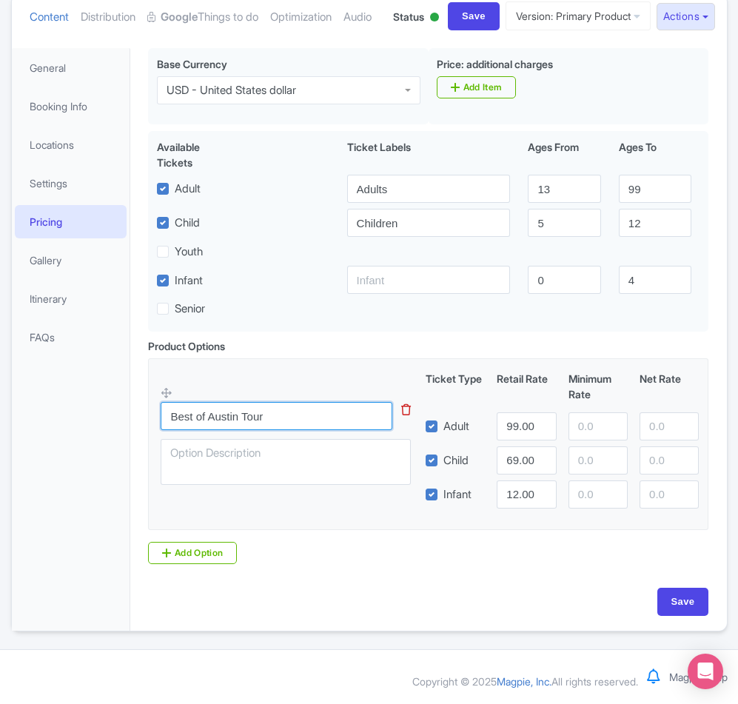
drag, startPoint x: 300, startPoint y: 414, endPoint x: 132, endPoint y: 409, distance: 168.1
click at [132, 409] on div "Maximum group size is 7 people. Comfortable footwear is recommended. Know Befor…" at bounding box center [428, 334] width 596 height 591
paste input "Small Group"
type input "Best of Austin Small Group Tour"
click at [673, 595] on input "Save" at bounding box center [683, 602] width 52 height 28
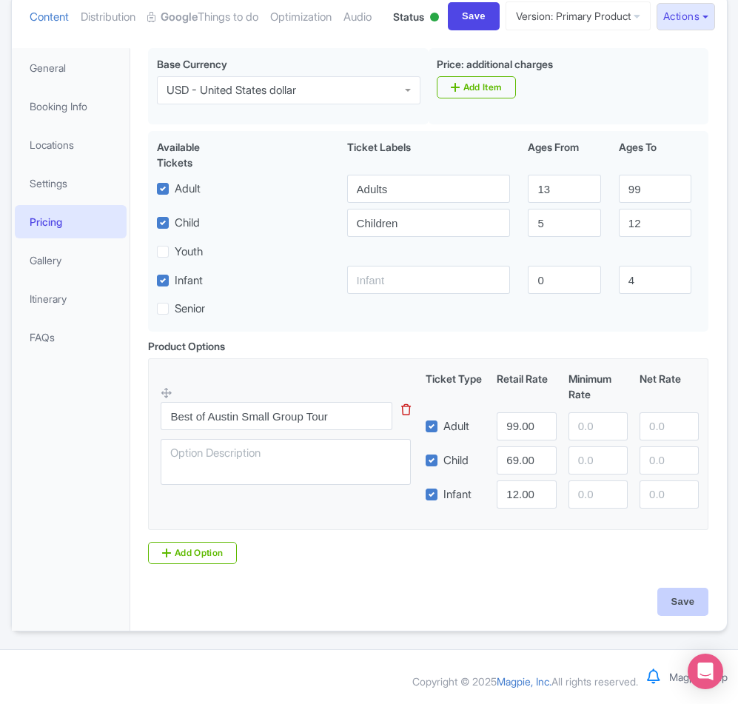
type input "Saving..."
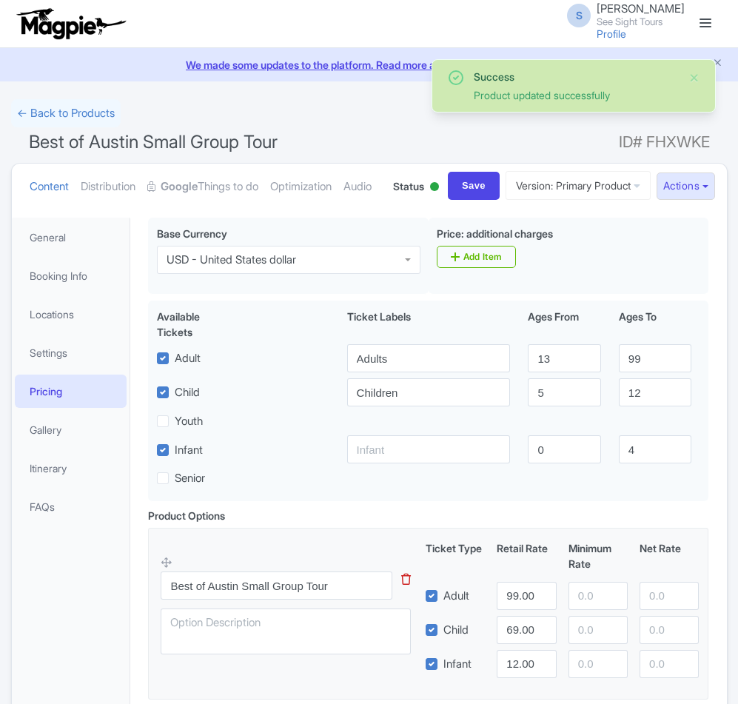
scroll to position [226, 0]
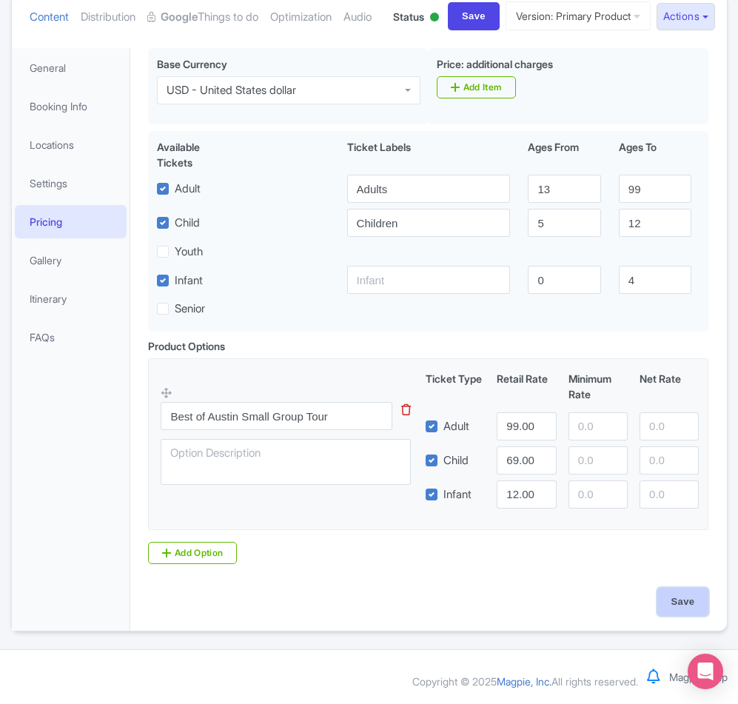
click at [688, 598] on input "Save" at bounding box center [683, 602] width 52 height 28
type input "Saving..."
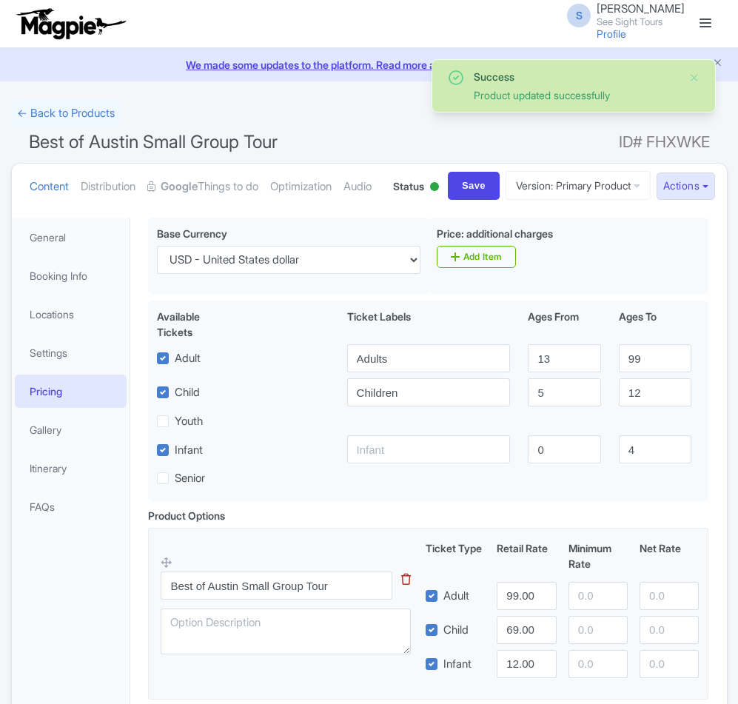
scroll to position [226, 0]
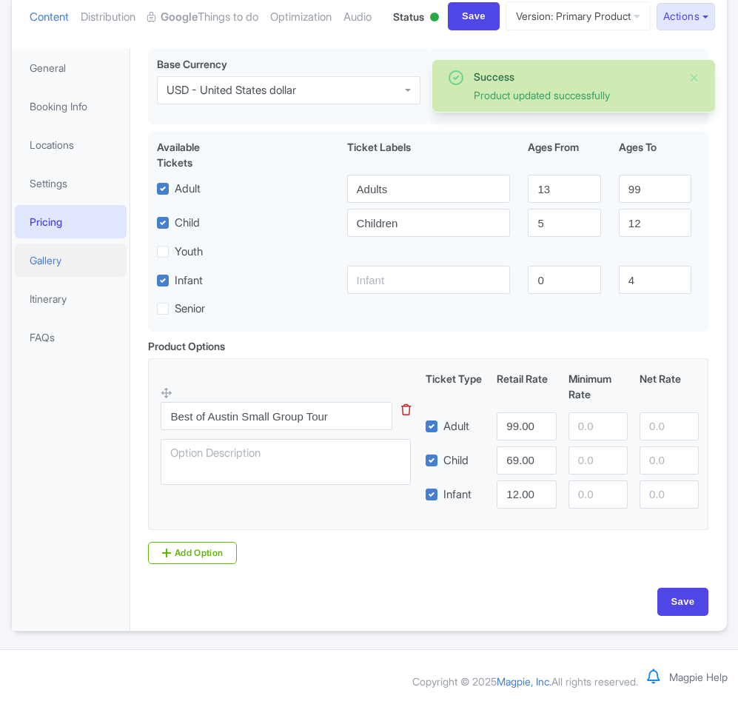
click at [98, 263] on link "Gallery" at bounding box center [71, 259] width 112 height 33
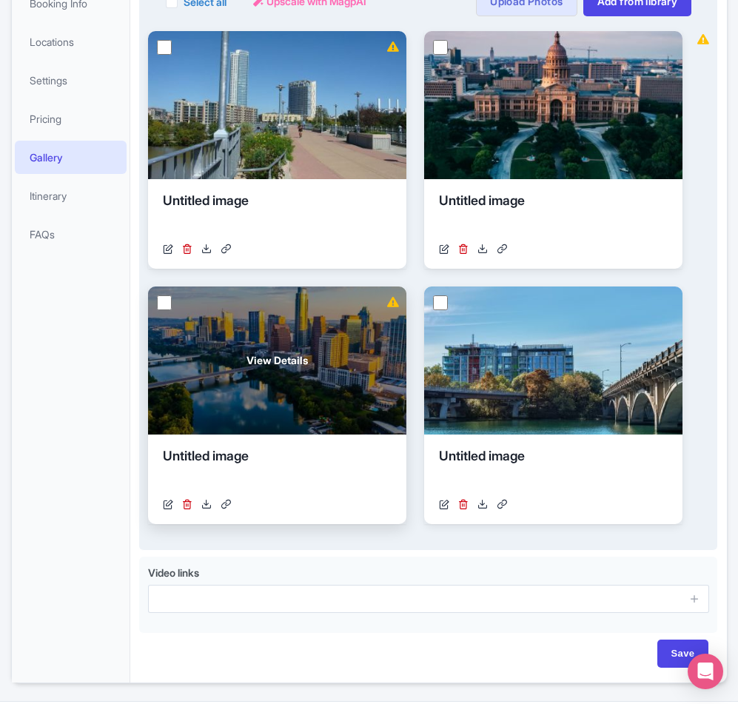
scroll to position [307, 0]
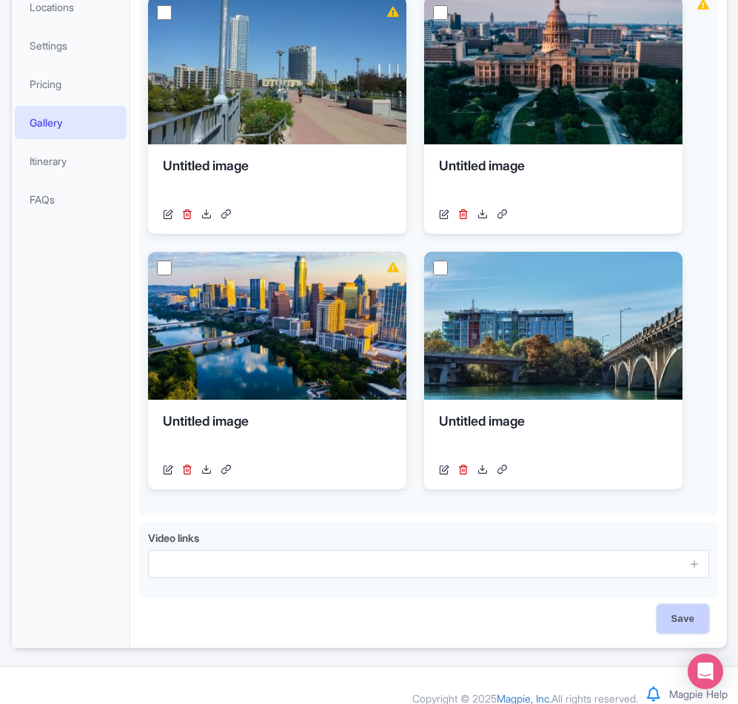
click at [671, 633] on input "Save" at bounding box center [683, 619] width 52 height 28
type input "Saving..."
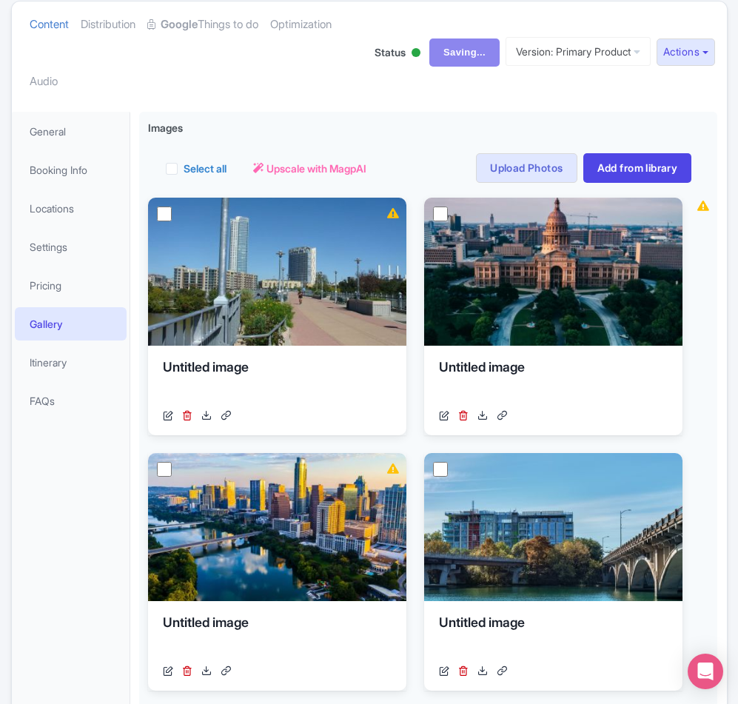
scroll to position [0, 0]
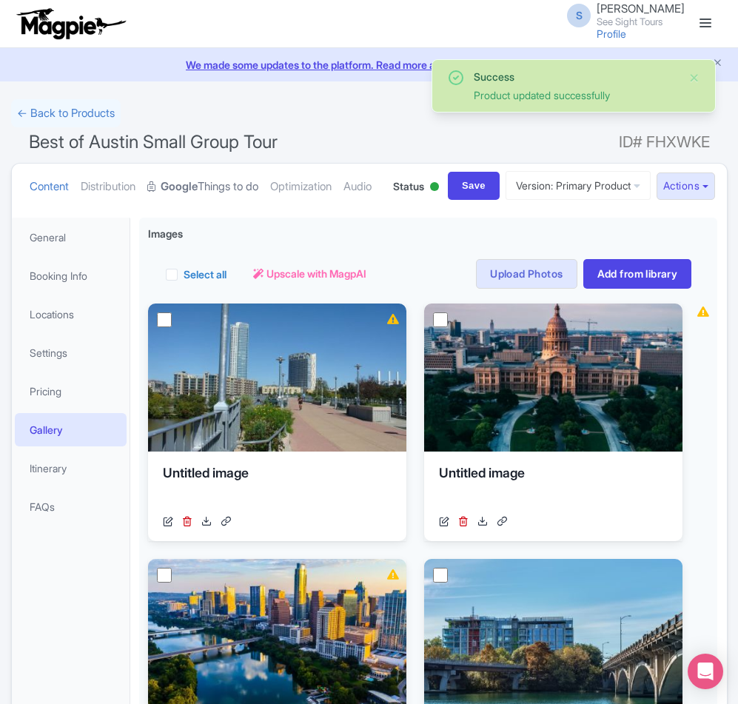
drag, startPoint x: 0, startPoint y: 0, endPoint x: 192, endPoint y: 191, distance: 271.1
click at [192, 191] on strong "Google" at bounding box center [179, 186] width 37 height 17
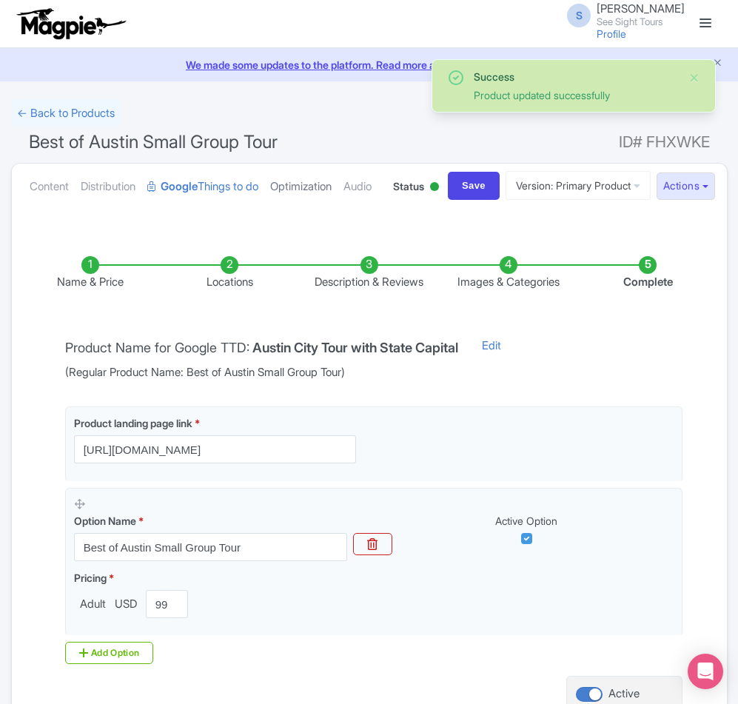
click at [292, 186] on link "Optimization" at bounding box center [300, 187] width 61 height 47
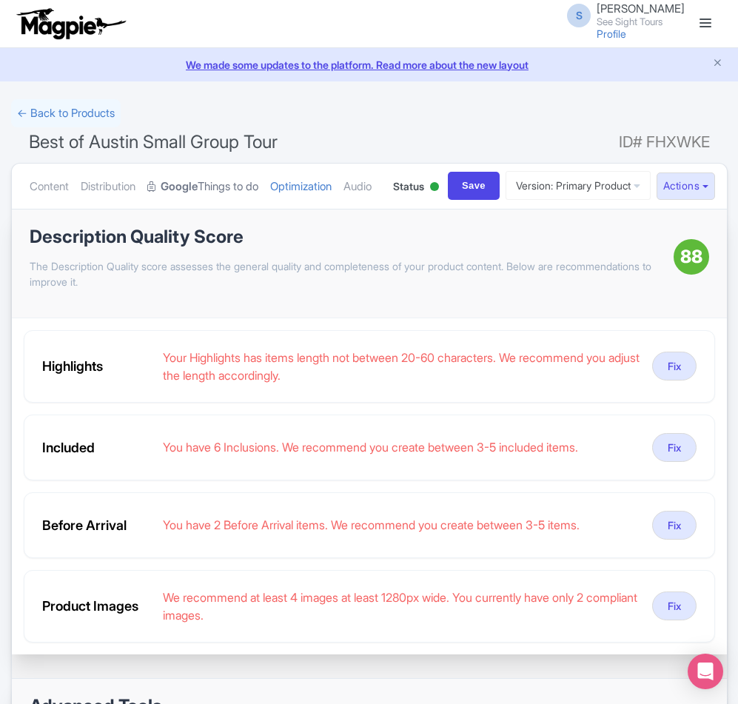
click at [216, 186] on link "Google Things to do" at bounding box center [202, 187] width 111 height 47
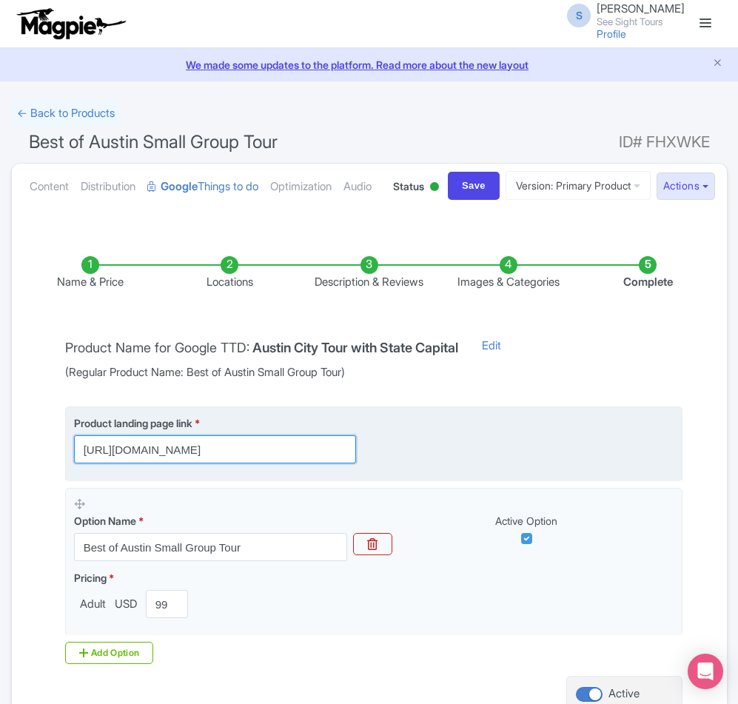
click at [144, 463] on input "[URL][DOMAIN_NAME]" at bounding box center [215, 449] width 282 height 28
click at [292, 463] on input "[URL][DOMAIN_NAME]" at bounding box center [215, 449] width 282 height 28
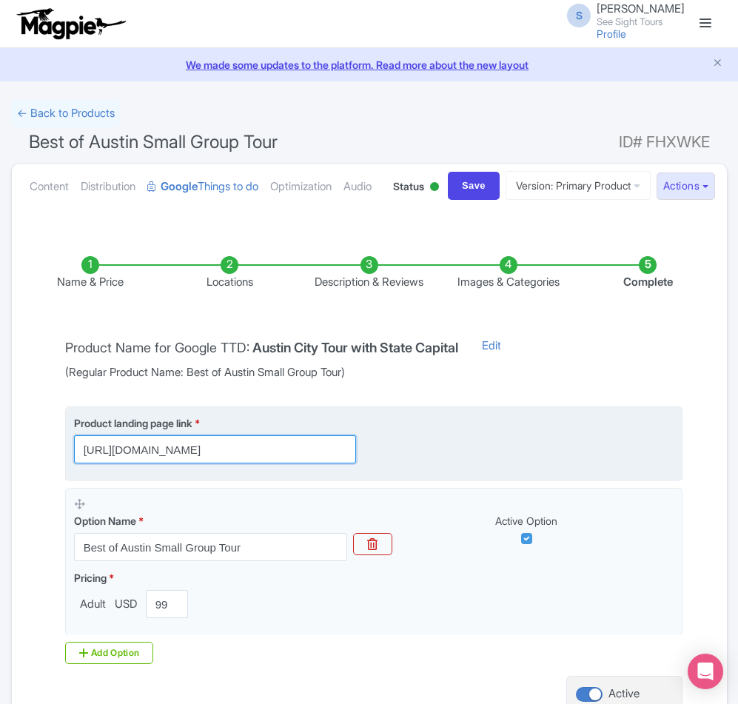
click at [292, 463] on input "[URL][DOMAIN_NAME]" at bounding box center [215, 449] width 282 height 28
click at [293, 463] on input "[URL][DOMAIN_NAME]" at bounding box center [215, 449] width 282 height 28
paste input "[URL][DOMAIN_NAME]"
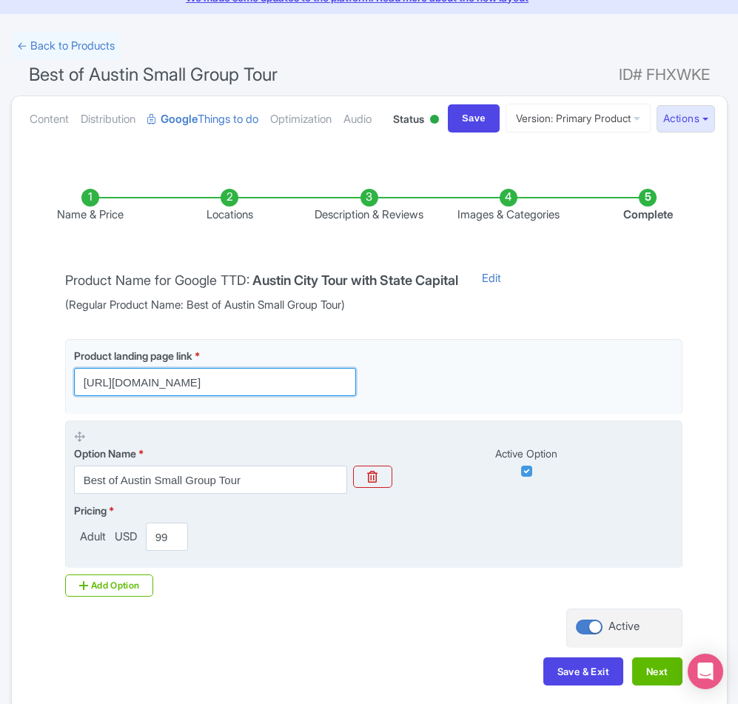
scroll to position [74, 0]
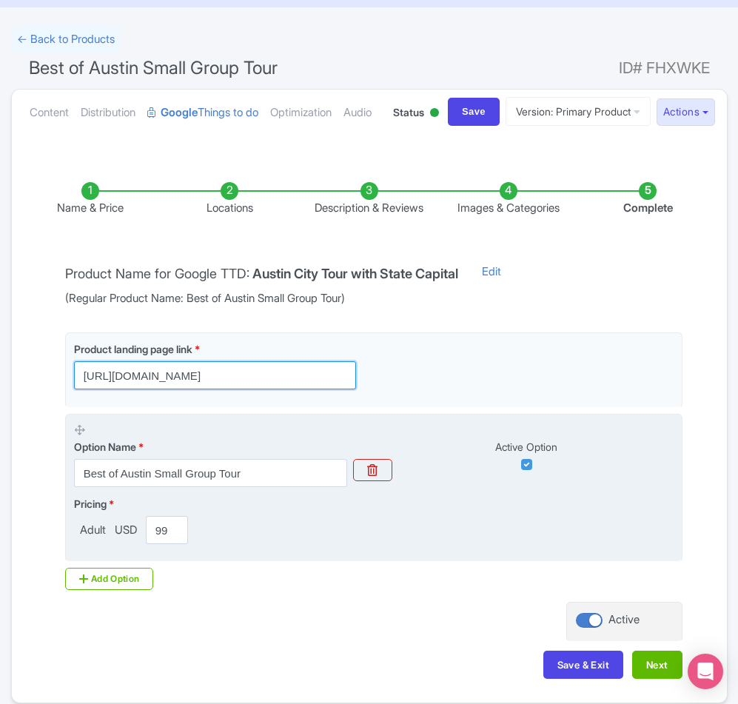
type input "[URL][DOMAIN_NAME]"
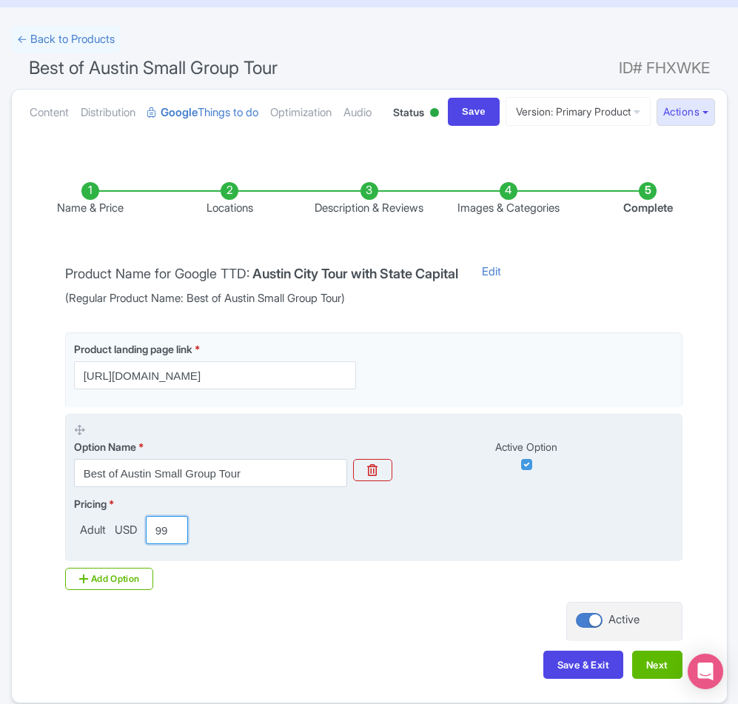
click at [164, 544] on input "99.00" at bounding box center [167, 530] width 42 height 28
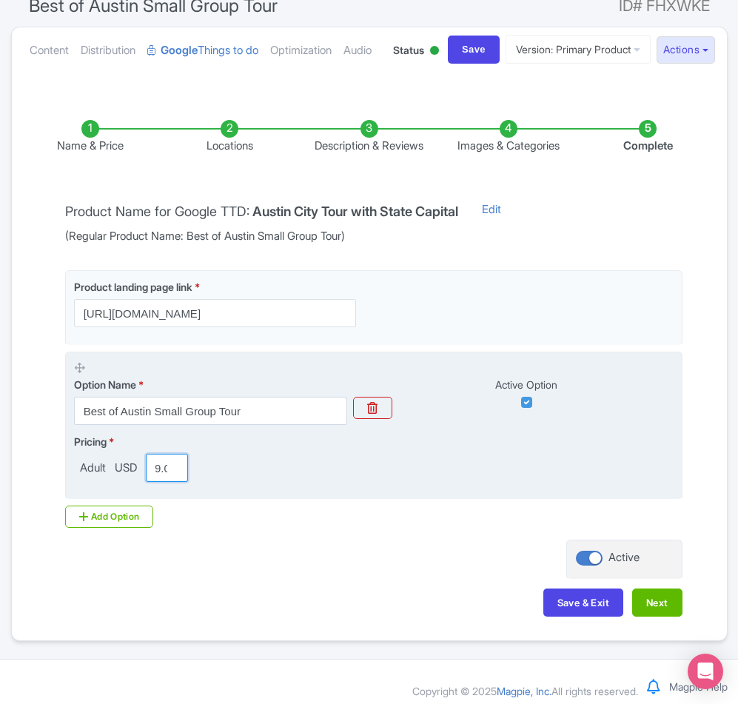
scroll to position [203, 0]
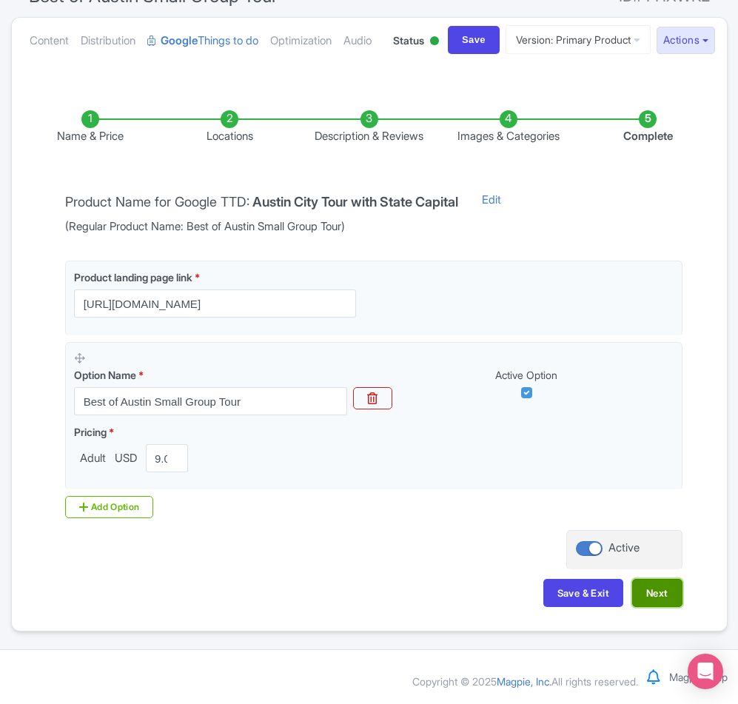
click at [652, 589] on button "Next" at bounding box center [657, 593] width 50 height 28
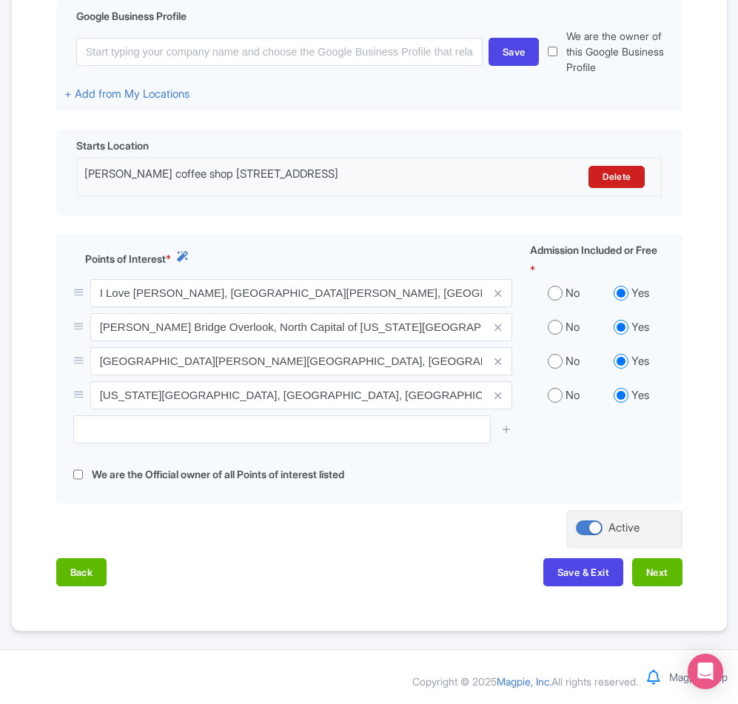
scroll to position [425, 0]
click at [650, 578] on button "Next" at bounding box center [657, 572] width 50 height 28
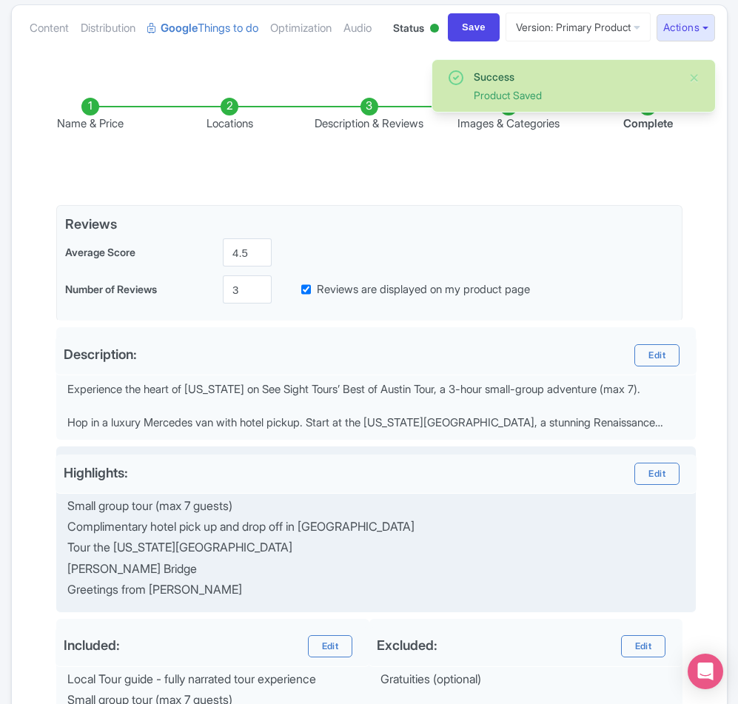
scroll to position [129, 0]
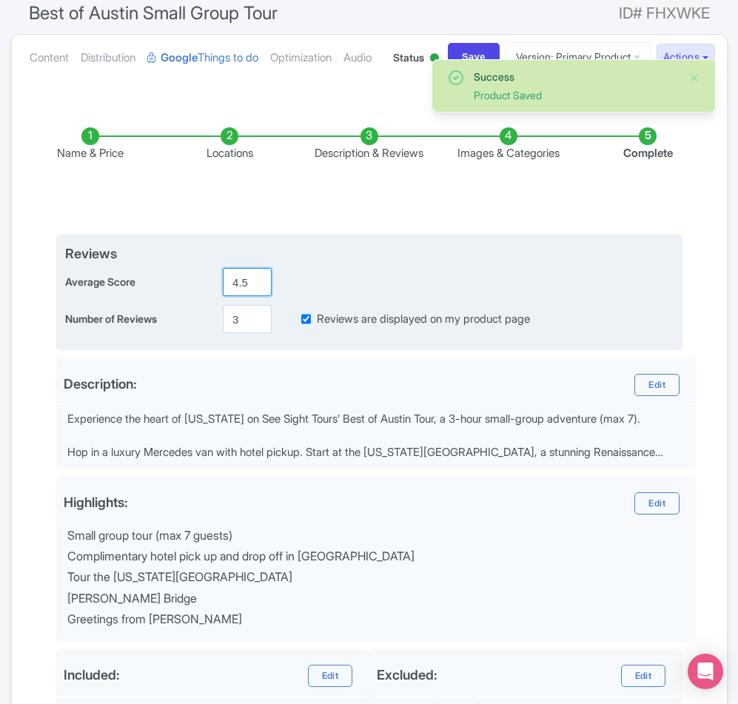
click at [246, 296] on input "4.5" at bounding box center [247, 282] width 49 height 28
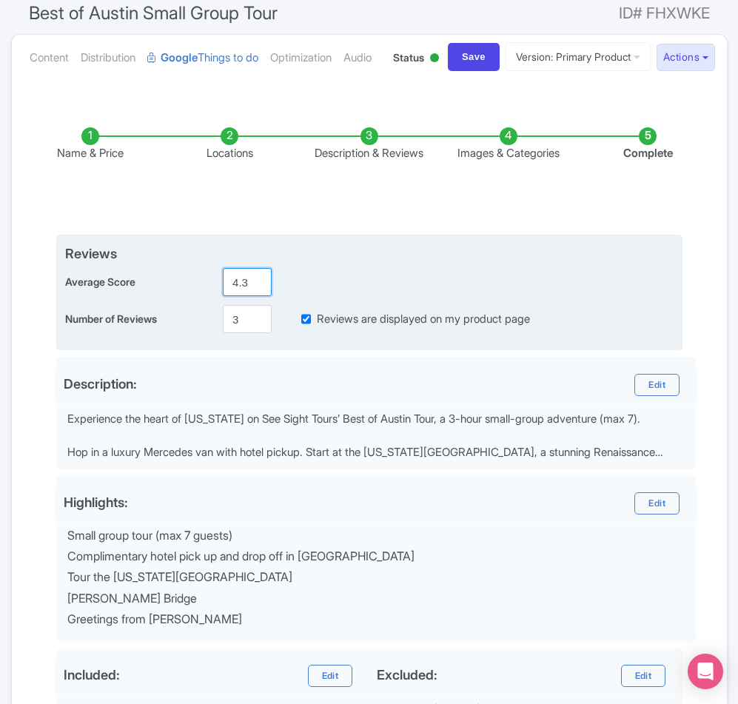
type input "4.3"
click at [238, 333] on input "3" at bounding box center [247, 319] width 49 height 28
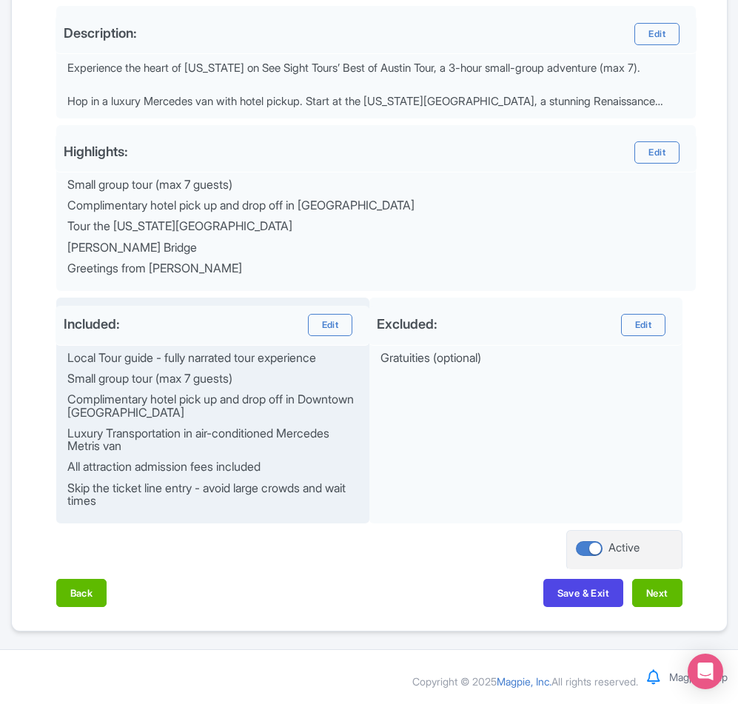
scroll to position [537, 0]
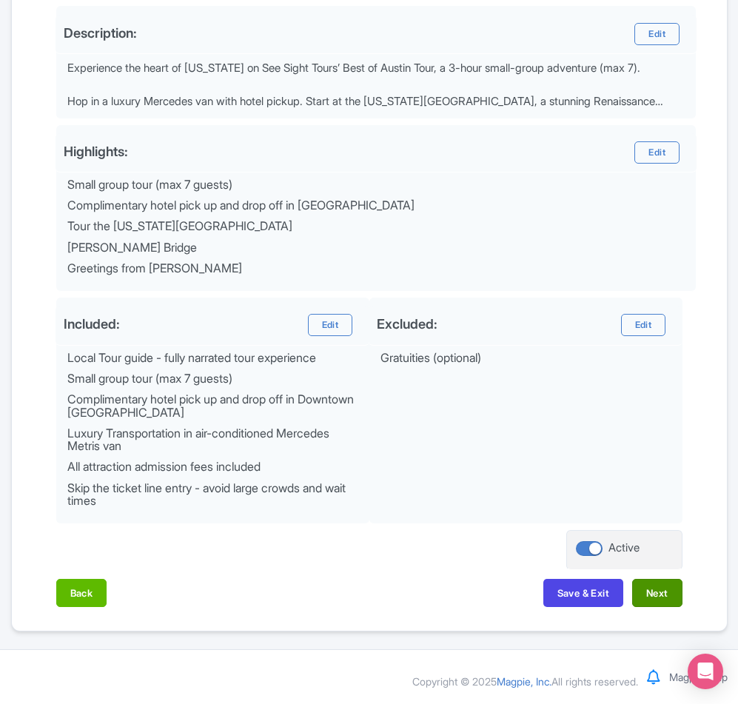
type input "5"
click at [651, 589] on button "Next" at bounding box center [657, 593] width 50 height 28
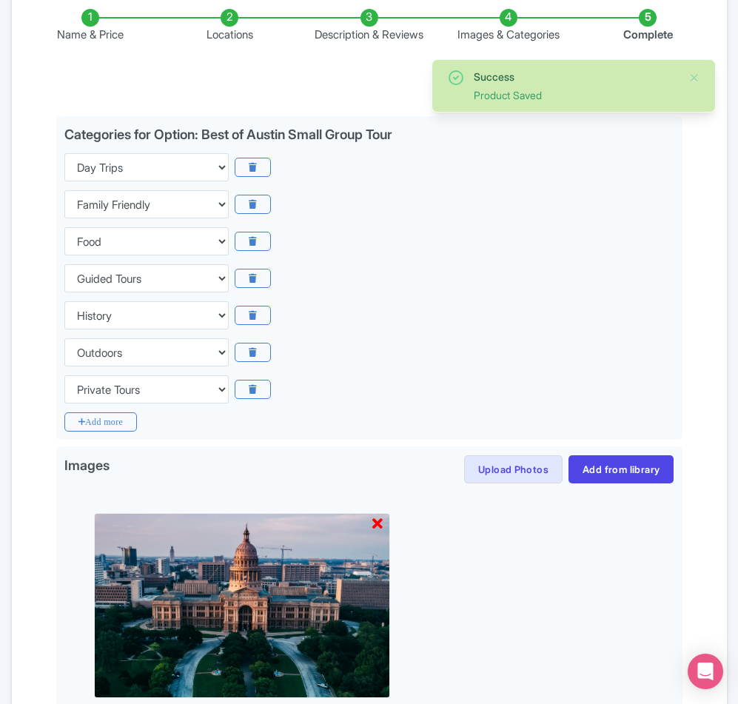
scroll to position [241, 0]
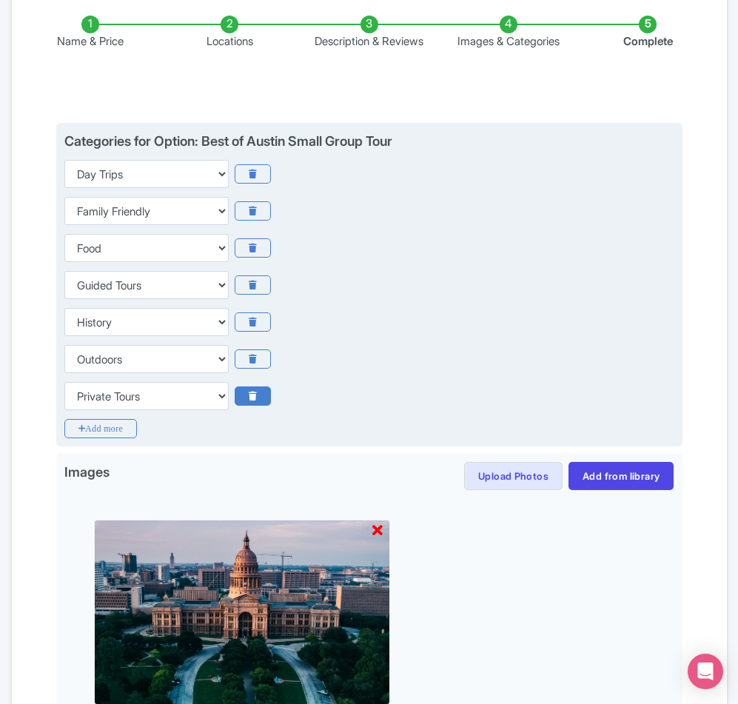
click at [263, 406] on icon at bounding box center [253, 395] width 36 height 19
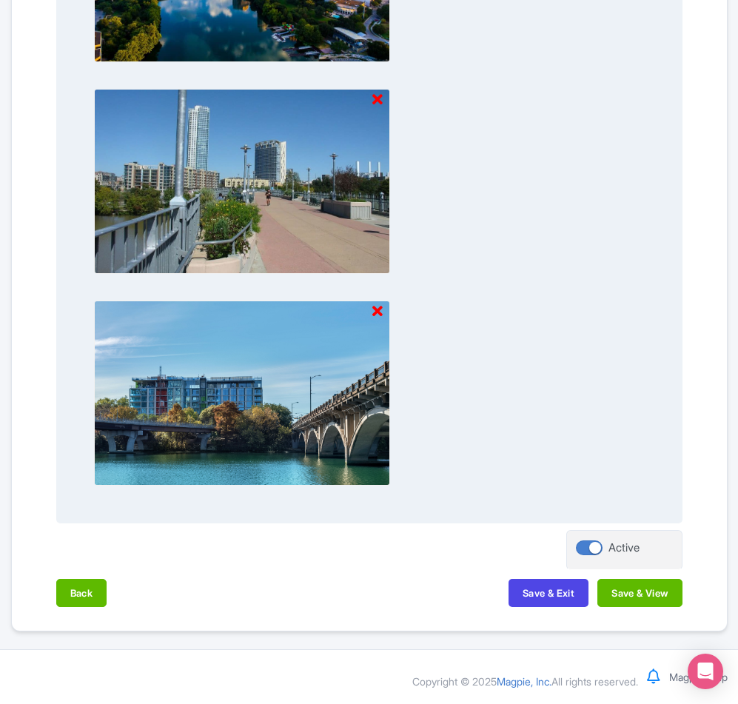
scroll to position [1114, 0]
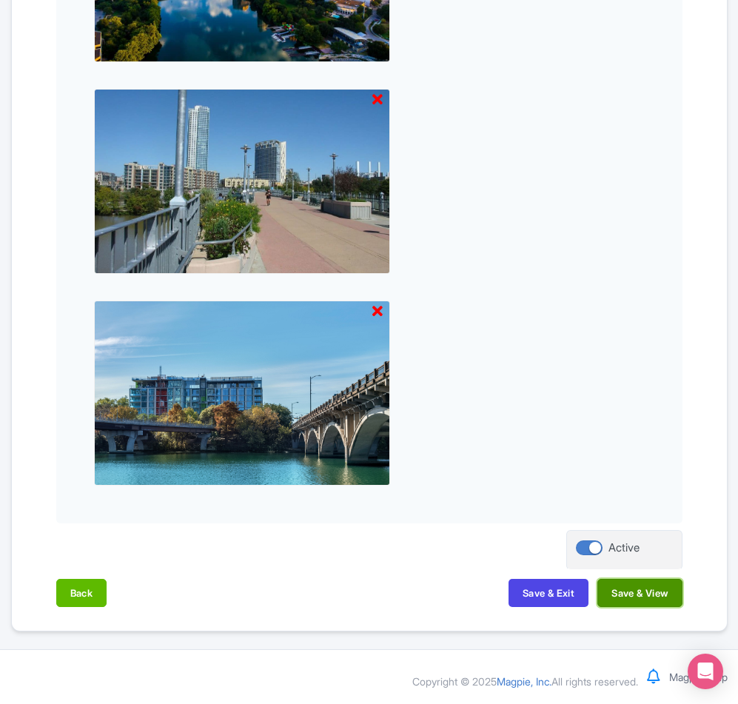
click at [634, 590] on button "Save & View" at bounding box center [639, 593] width 84 height 28
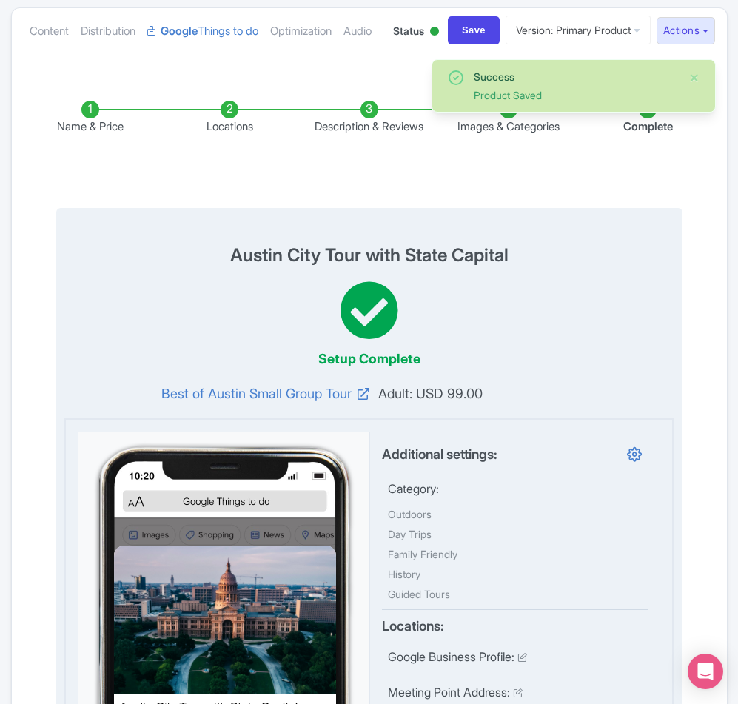
scroll to position [152, 0]
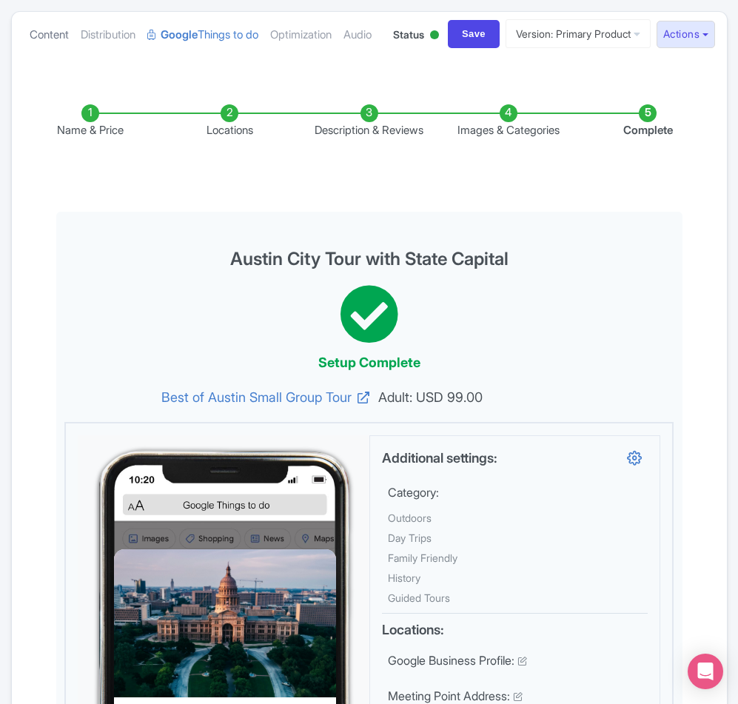
click at [36, 34] on link "Content" at bounding box center [49, 35] width 39 height 47
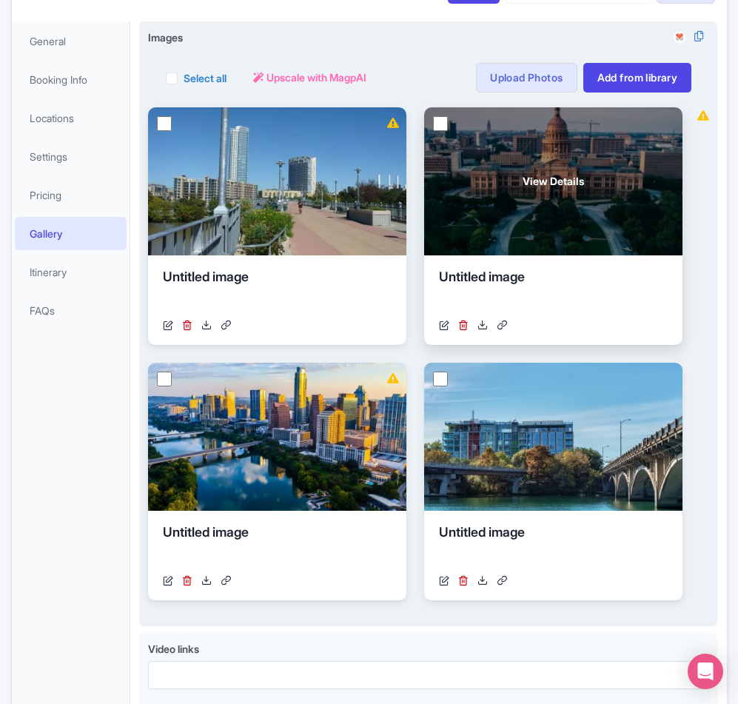
scroll to position [159, 0]
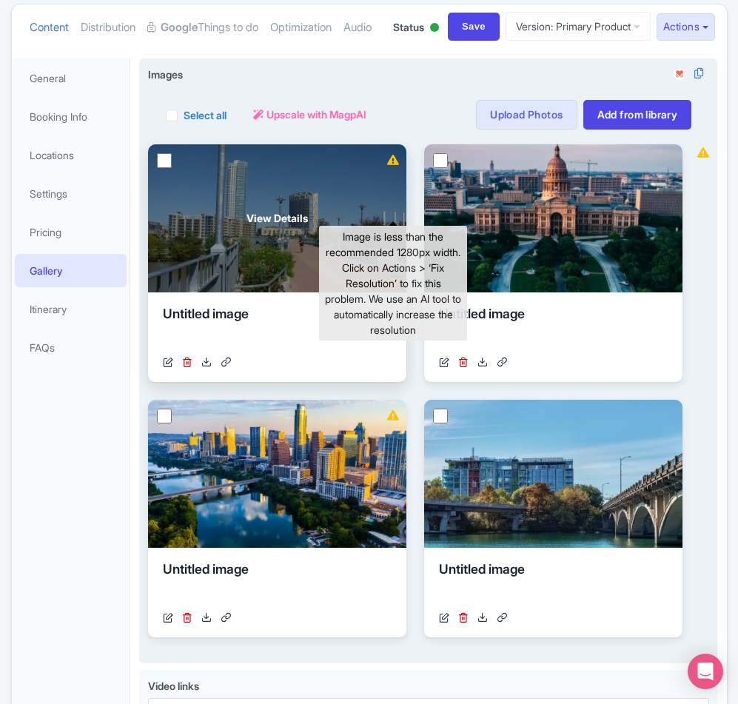
click at [394, 165] on icon at bounding box center [393, 160] width 12 height 10
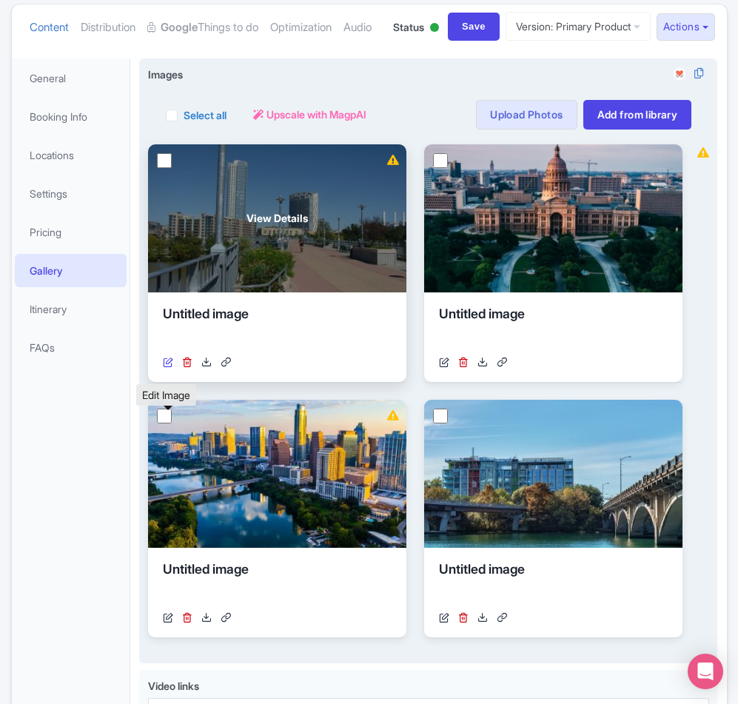
click at [163, 367] on icon at bounding box center [168, 362] width 10 height 10
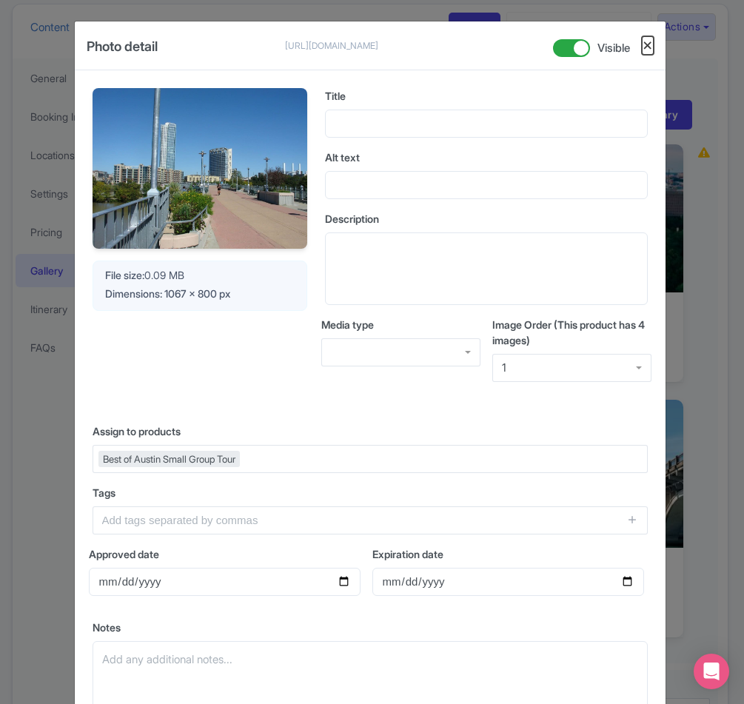
click at [642, 45] on button "Close" at bounding box center [648, 45] width 12 height 19
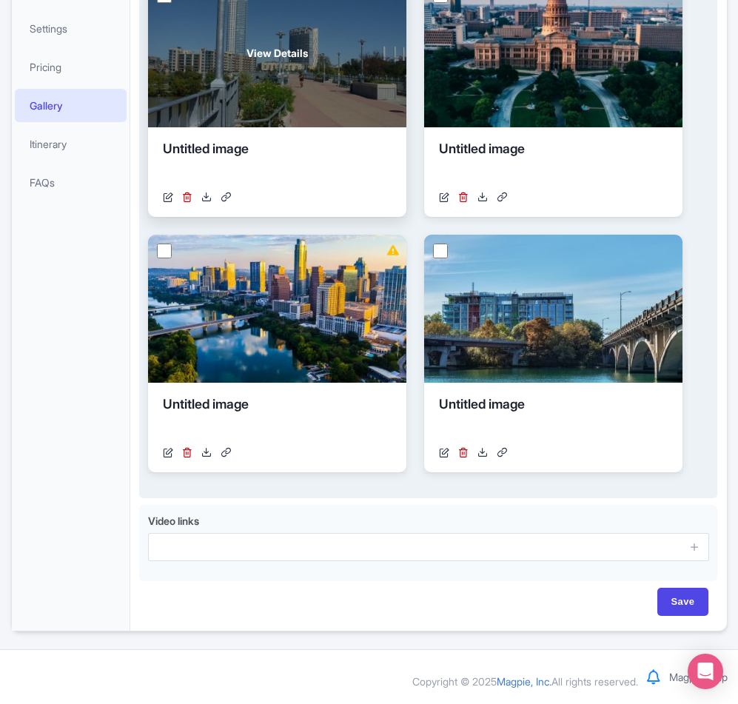
scroll to position [381, 0]
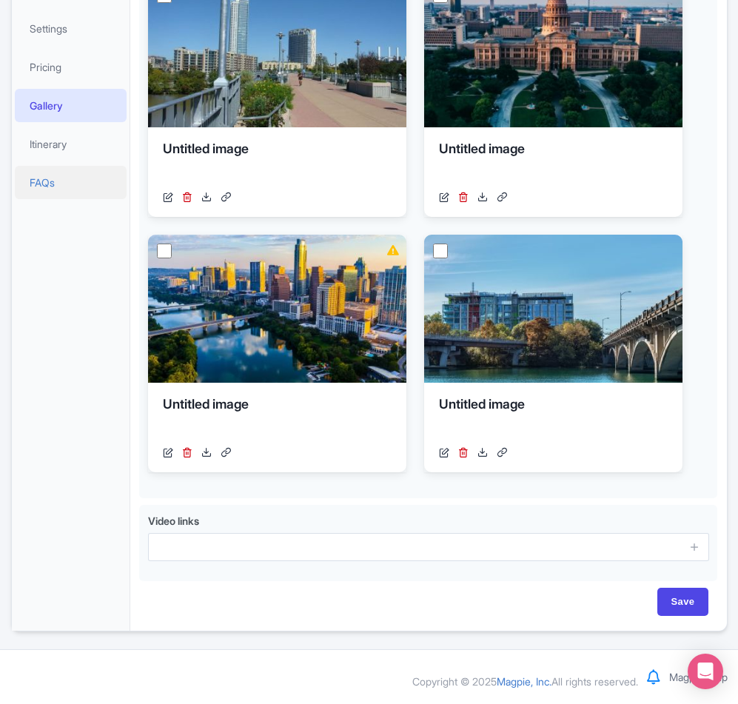
click at [50, 187] on link "FAQs" at bounding box center [71, 182] width 112 height 33
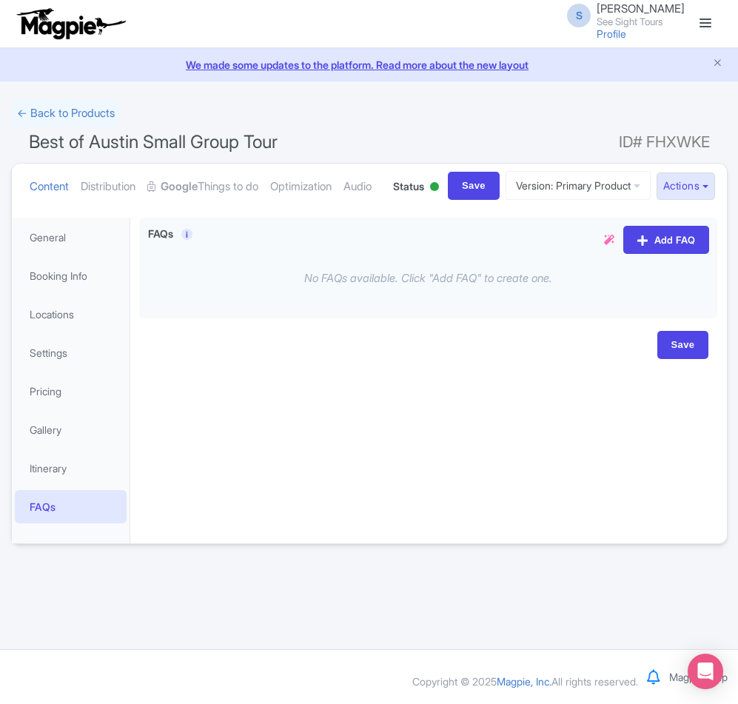
scroll to position [0, 0]
click at [50, 485] on link "Itinerary" at bounding box center [71, 467] width 112 height 33
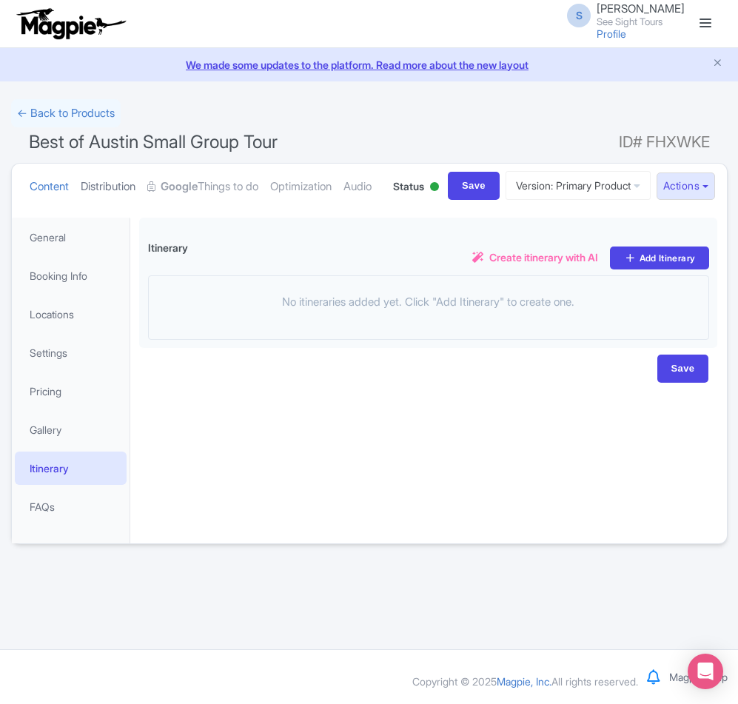
click at [110, 179] on link "Distribution" at bounding box center [108, 187] width 55 height 47
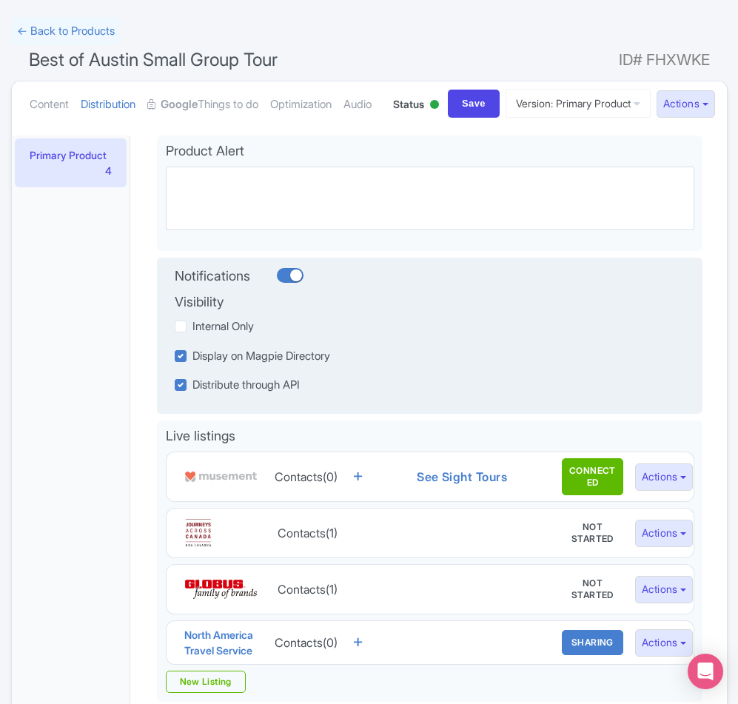
scroll to position [81, 0]
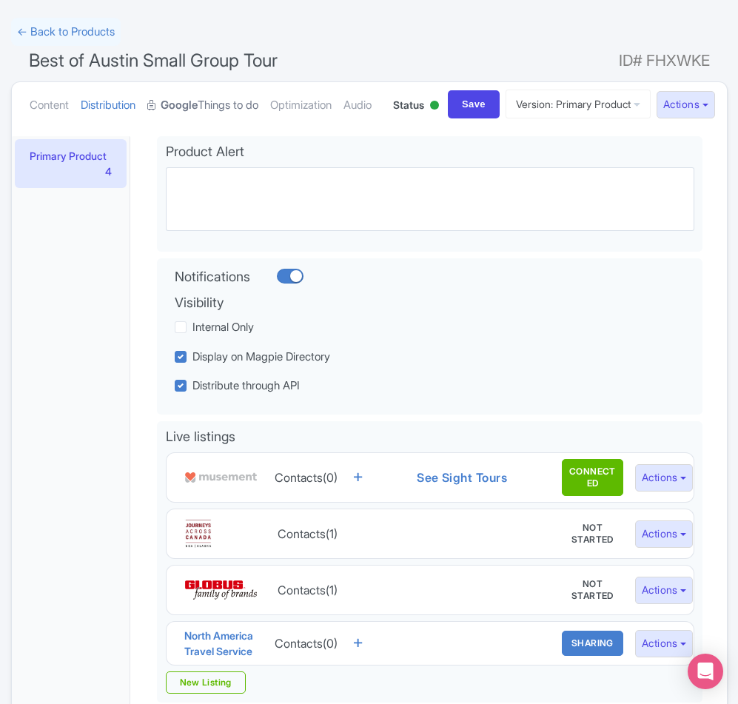
click at [173, 104] on strong "Google" at bounding box center [179, 105] width 37 height 17
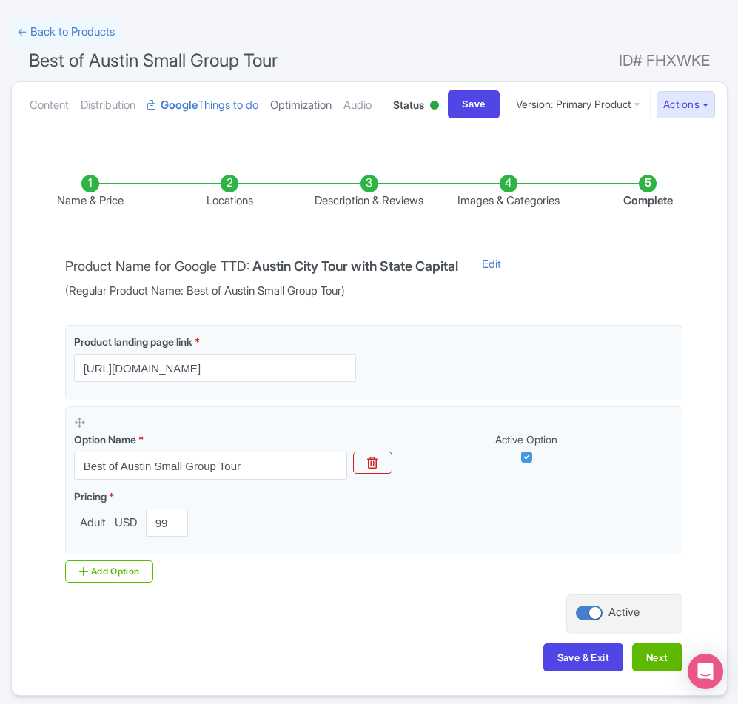
click at [309, 113] on link "Optimization" at bounding box center [300, 105] width 61 height 47
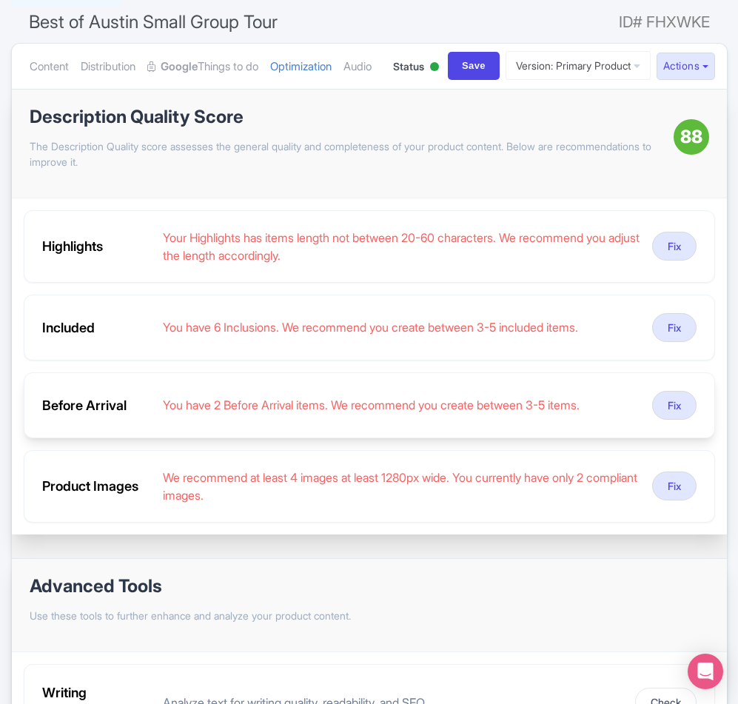
scroll to position [118, 0]
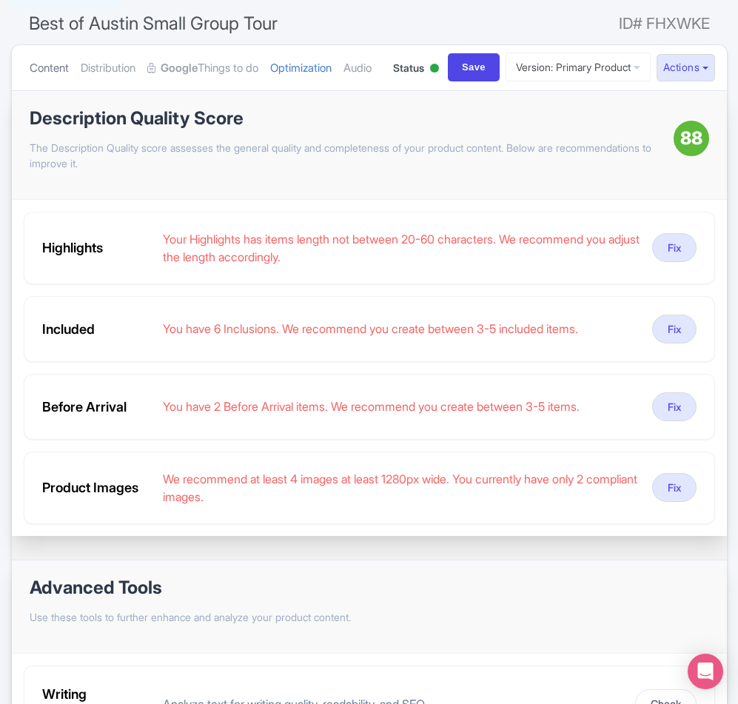
click at [42, 71] on link "Content" at bounding box center [49, 68] width 39 height 47
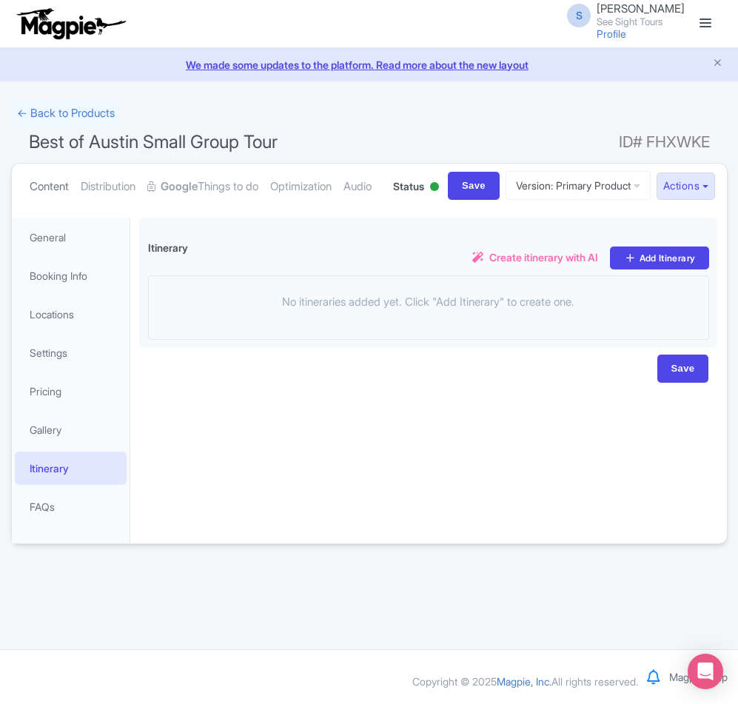
scroll to position [0, 0]
click at [58, 254] on link "General" at bounding box center [71, 237] width 112 height 33
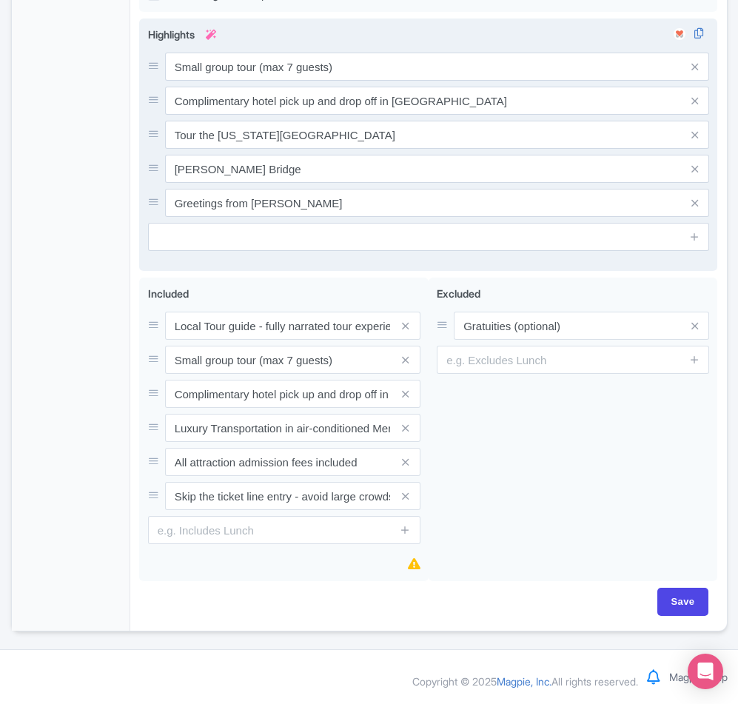
scroll to position [878, 0]
